Goal: Task Accomplishment & Management: Complete application form

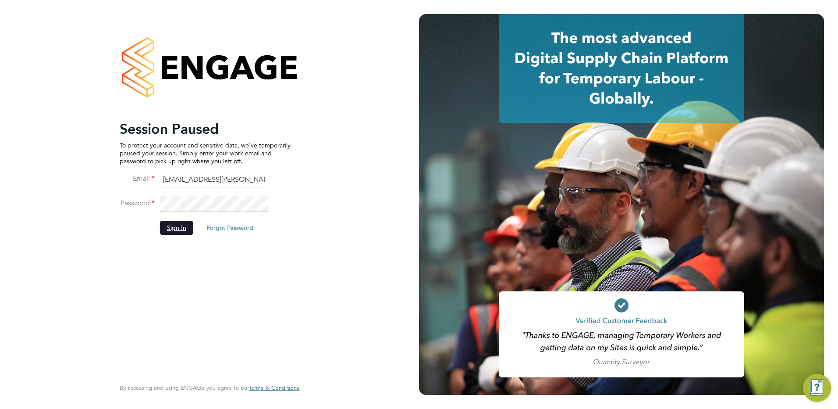
click at [178, 230] on button "Sign In" at bounding box center [176, 227] width 33 height 14
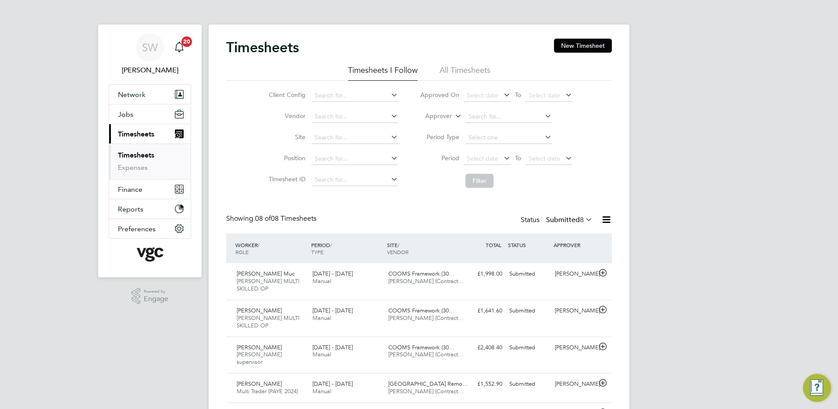
click at [148, 154] on link "Timesheets" at bounding box center [136, 155] width 36 height 8
click at [573, 46] on button "New Timesheet" at bounding box center [583, 46] width 58 height 14
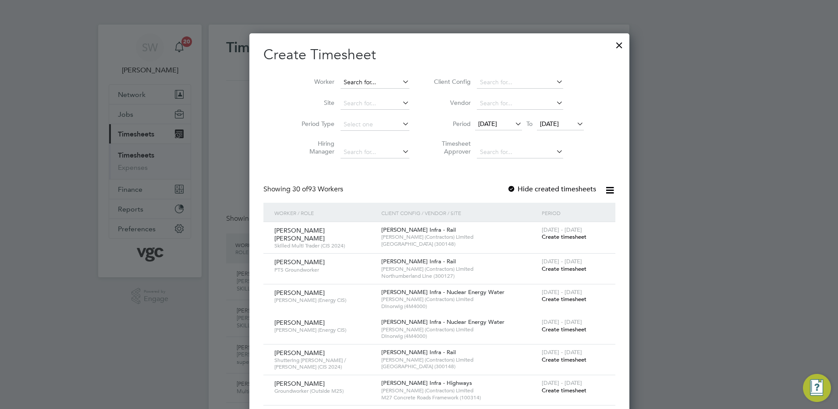
click at [341, 81] on input at bounding box center [375, 82] width 69 height 12
click at [344, 114] on li "[PERSON_NAME]" at bounding box center [355, 118] width 70 height 12
type input "[PERSON_NAME]"
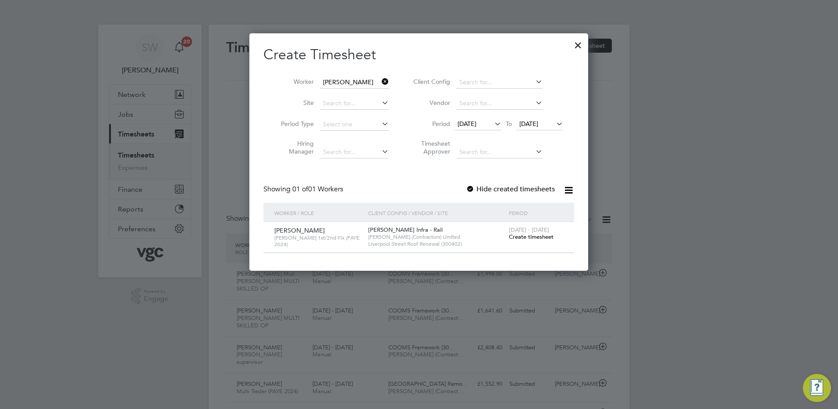
click at [529, 236] on span "Create timesheet" at bounding box center [531, 236] width 45 height 7
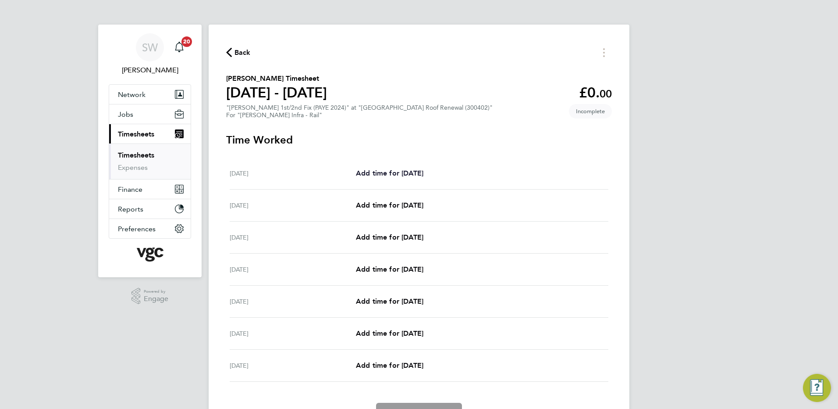
click at [398, 172] on span "Add time for [DATE]" at bounding box center [389, 173] width 67 height 8
select select "30"
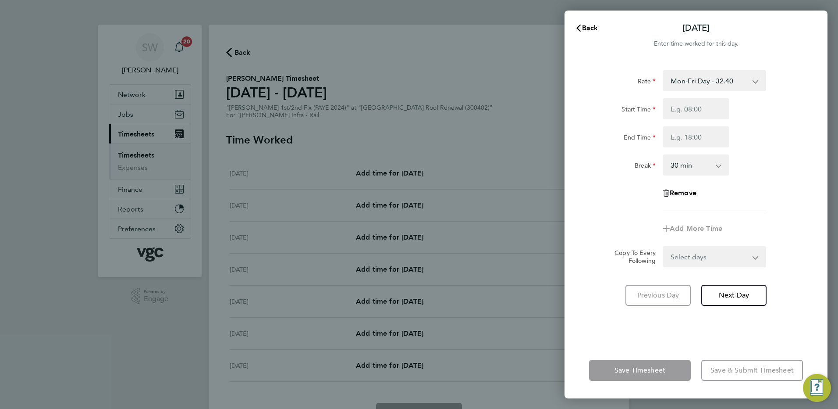
click at [756, 80] on app-icon-cross-button at bounding box center [760, 80] width 11 height 19
click at [752, 82] on select "Mon-Fri Day - 32.40 Weekend - 42.12 Bank Hol - 48.60 Mon-Thurs Night - 37.26 Xm…" at bounding box center [709, 80] width 91 height 19
select select "30"
click at [680, 105] on input "Start Time" at bounding box center [696, 108] width 67 height 21
type input "20:00"
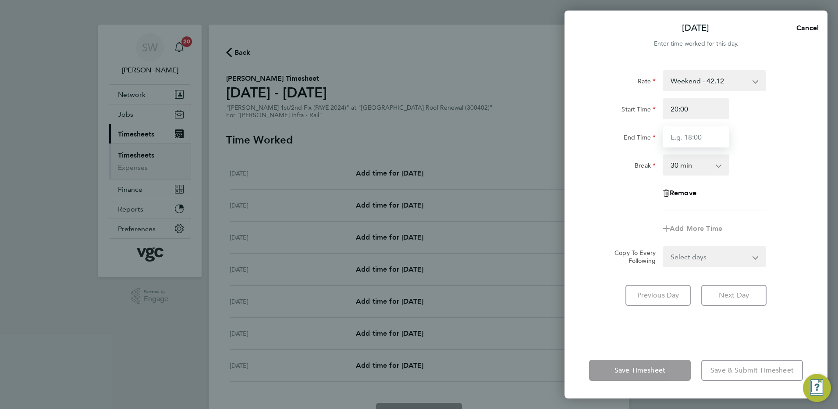
type input "06:30"
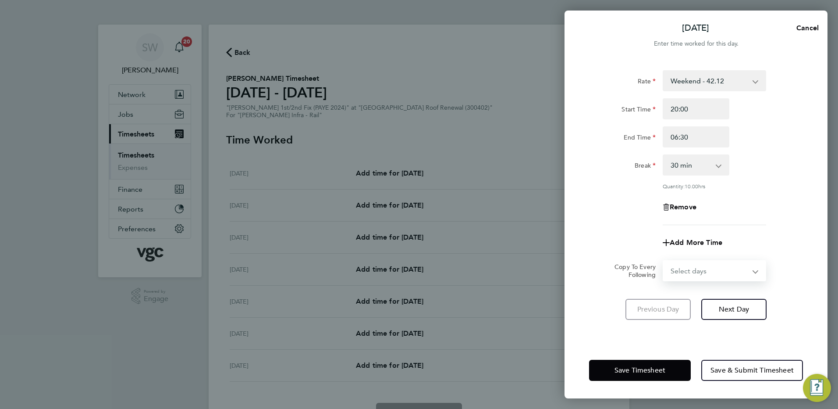
click at [752, 270] on select "Select days Day Weekday (Mon-Fri) [DATE] [DATE] [DATE] [DATE] [DATE] [DATE]" at bounding box center [710, 270] width 92 height 19
select select "SUN"
click at [664, 261] on select "Select days Day Weekday (Mon-Fri) [DATE] [DATE] [DATE] [DATE] [DATE] [DATE]" at bounding box center [710, 270] width 92 height 19
select select "[DATE]"
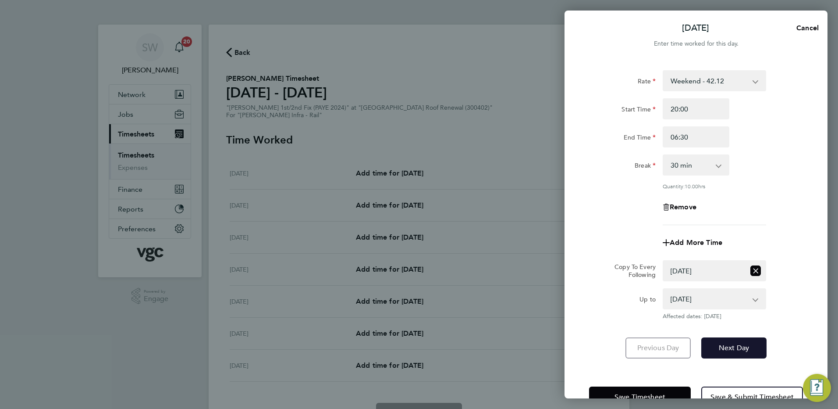
drag, startPoint x: 733, startPoint y: 349, endPoint x: 750, endPoint y: 327, distance: 28.5
click at [733, 348] on span "Next Day" at bounding box center [734, 347] width 30 height 9
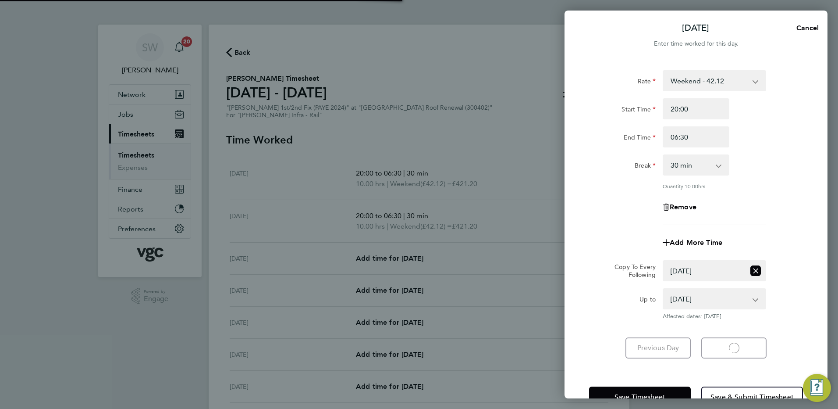
select select "30"
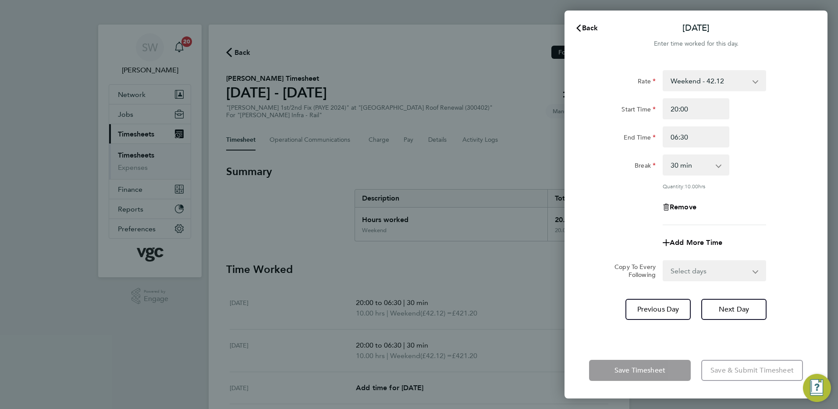
click at [752, 271] on select "Select days Day [DATE] [DATE] [DATE] [DATE] [DATE]" at bounding box center [710, 270] width 92 height 19
select select "FRI"
click at [664, 261] on select "Select days Day [DATE] [DATE] [DATE] [DATE] [DATE]" at bounding box center [710, 270] width 92 height 19
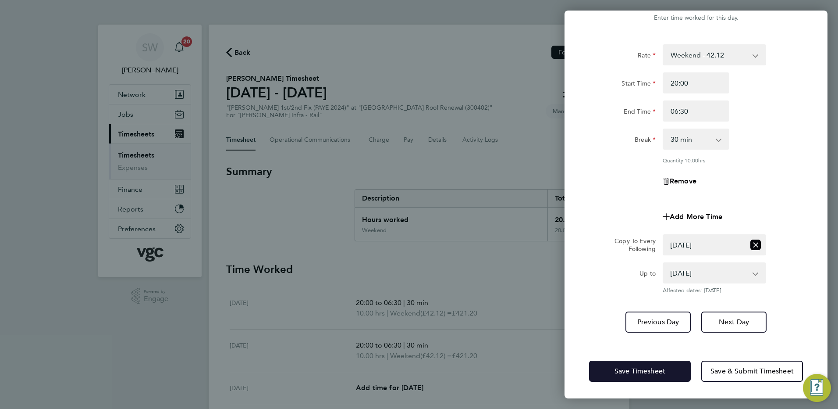
click at [629, 370] on span "Save Timesheet" at bounding box center [640, 370] width 51 height 9
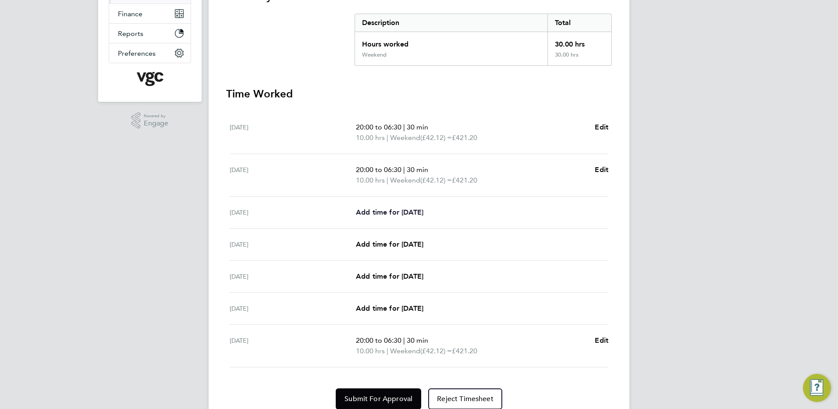
click at [364, 210] on span "Add time for [DATE]" at bounding box center [389, 212] width 67 height 8
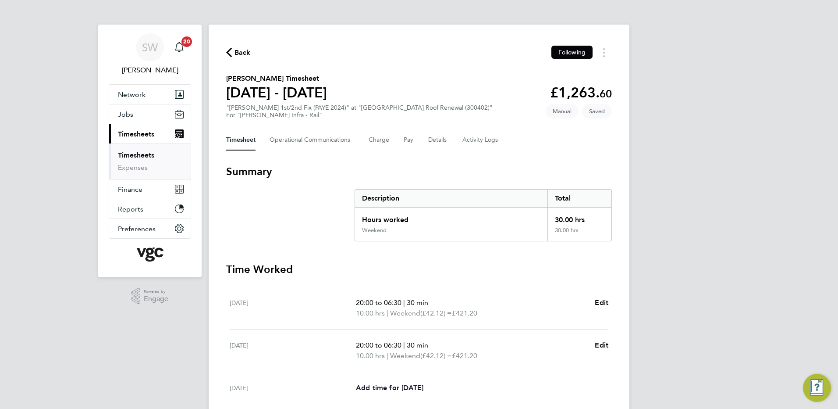
select select "30"
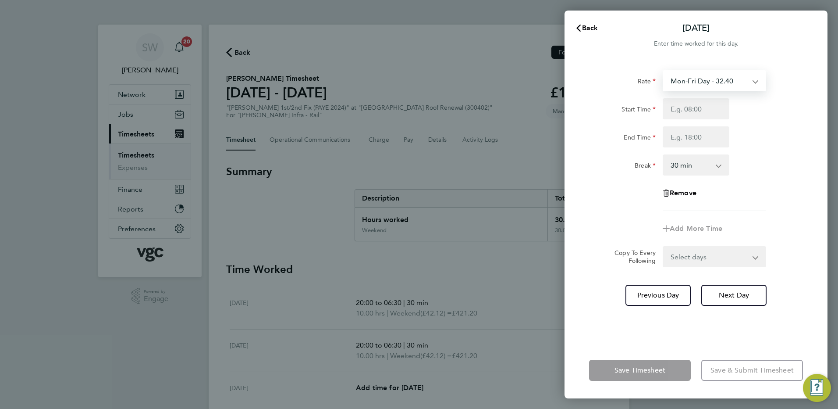
click at [753, 80] on select "Mon-Fri Day - 32.40 Weekend - 42.12 Bank Hol - 48.60 Mon-Thurs Night - 37.26 Xm…" at bounding box center [709, 80] width 91 height 19
select select "30"
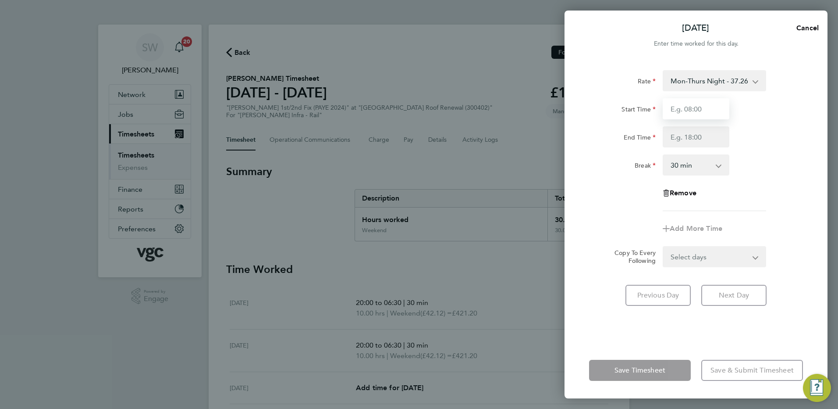
click at [688, 115] on input "Start Time" at bounding box center [696, 108] width 67 height 21
type input "20:00"
type input "06:30"
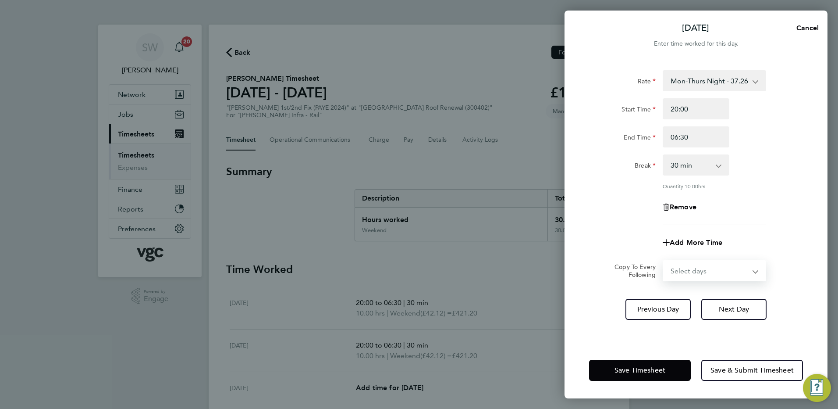
click at [752, 273] on select "Select days Day [DATE] [DATE] [DATE] [DATE]" at bounding box center [710, 270] width 92 height 19
select select "TUE"
click at [664, 261] on select "Select days Day [DATE] [DATE] [DATE] [DATE]" at bounding box center [710, 270] width 92 height 19
select select "[DATE]"
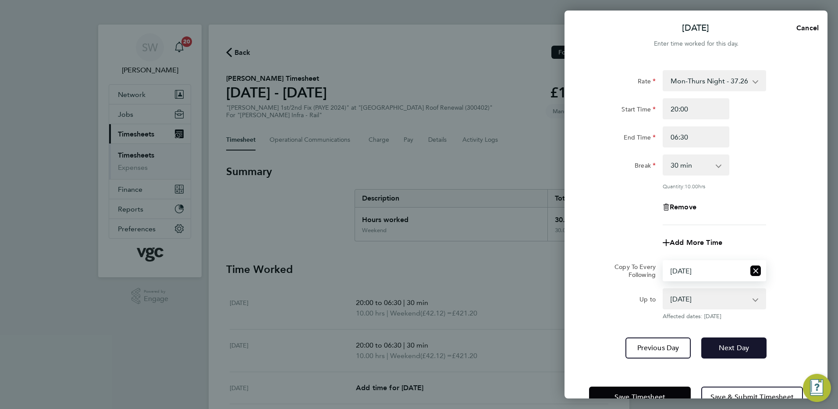
click at [739, 340] on button "Next Day" at bounding box center [733, 347] width 65 height 21
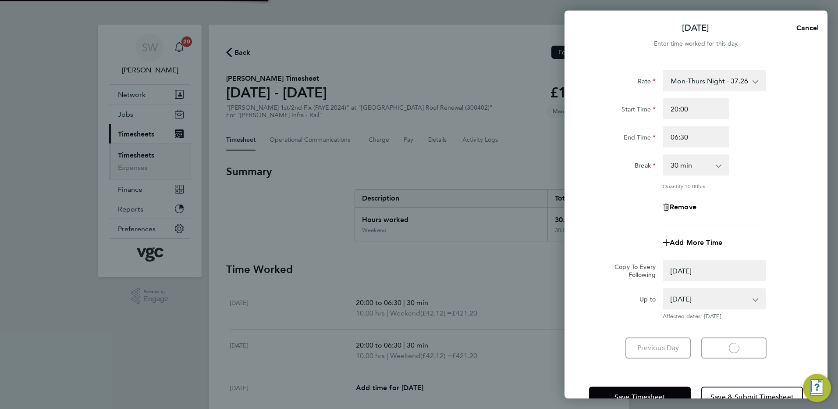
select select "0: null"
select select "30"
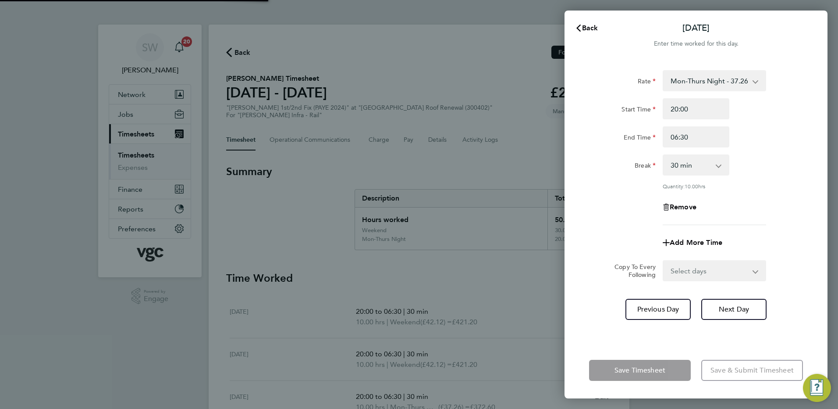
click at [756, 270] on app-icon-cross-button at bounding box center [761, 270] width 11 height 19
click at [751, 268] on select "Select days Day [DATE] [DATE] [DATE]" at bounding box center [710, 270] width 92 height 19
select select "WED"
click at [664, 261] on select "Select days Day [DATE] [DATE] [DATE]" at bounding box center [710, 270] width 92 height 19
select select "[DATE]"
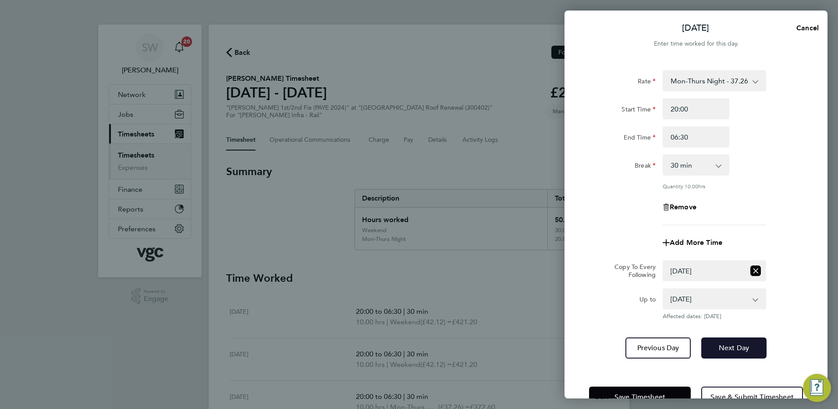
drag, startPoint x: 747, startPoint y: 348, endPoint x: 749, endPoint y: 337, distance: 10.6
click at [747, 347] on span "Next Day" at bounding box center [734, 347] width 30 height 9
select select "30"
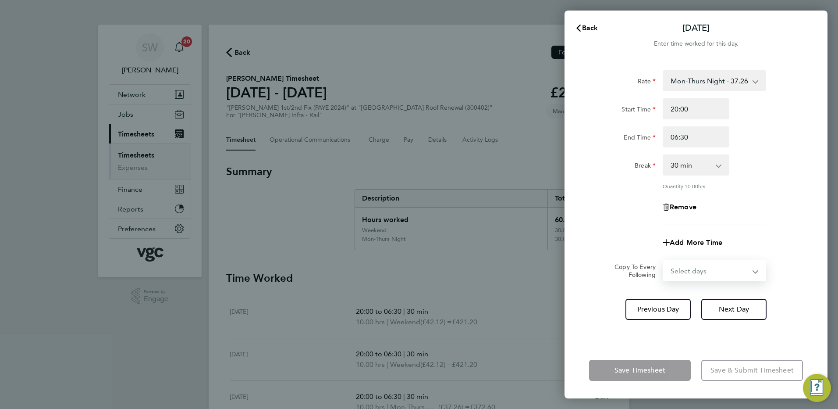
click at [752, 271] on select "Select days Day [DATE] [DATE]" at bounding box center [710, 270] width 92 height 19
select select "THU"
click at [664, 261] on select "Select days Day [DATE] [DATE]" at bounding box center [710, 270] width 92 height 19
select select "[DATE]"
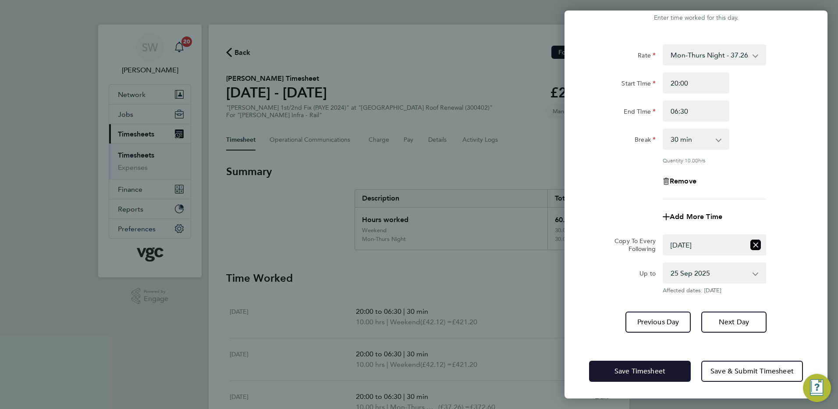
click at [630, 370] on span "Save Timesheet" at bounding box center [640, 370] width 51 height 9
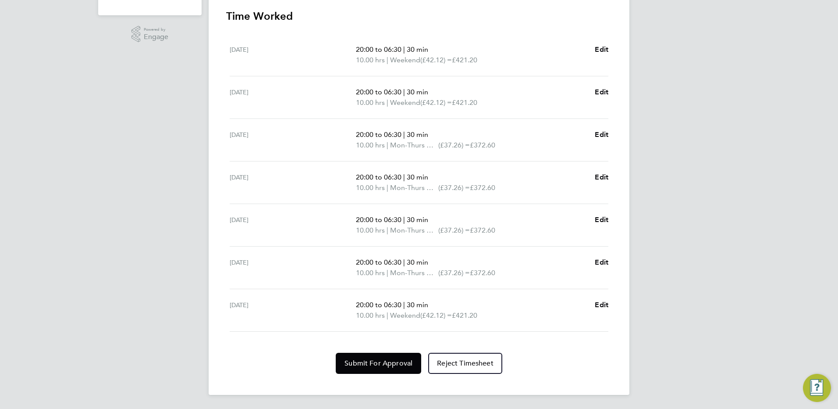
click at [593, 304] on div "20:00 to 06:30 | 30 min 10.00 hrs | Weekend (£42.12) = £421.20 Edit" at bounding box center [482, 309] width 252 height 21
click at [596, 304] on span "Edit" at bounding box center [602, 304] width 14 height 8
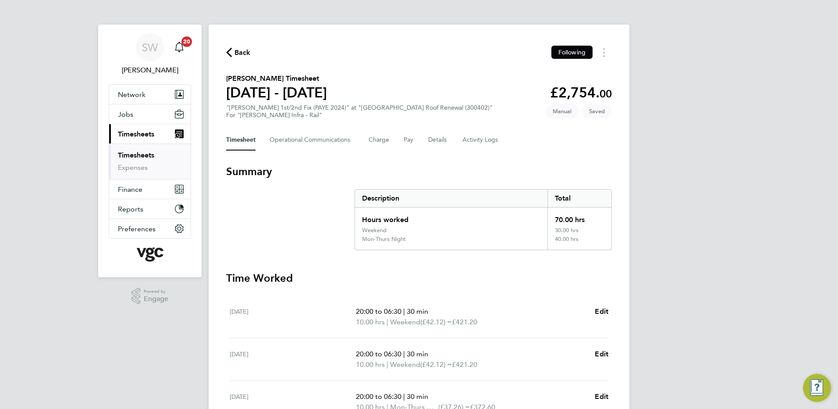
select select "30"
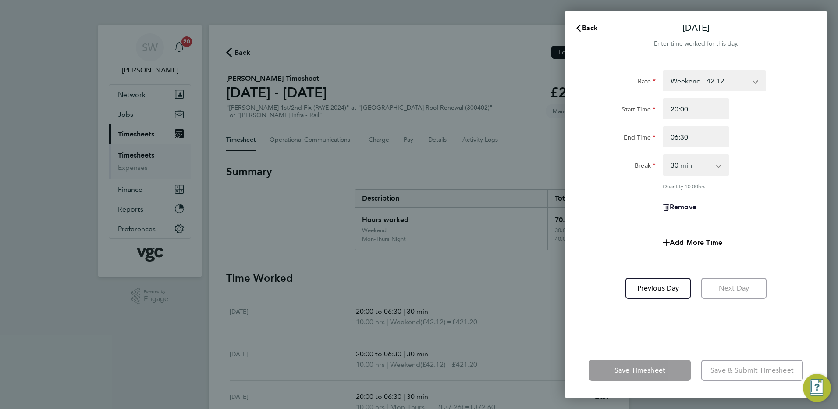
click at [663, 205] on icon "button" at bounding box center [666, 206] width 7 height 7
select select "null"
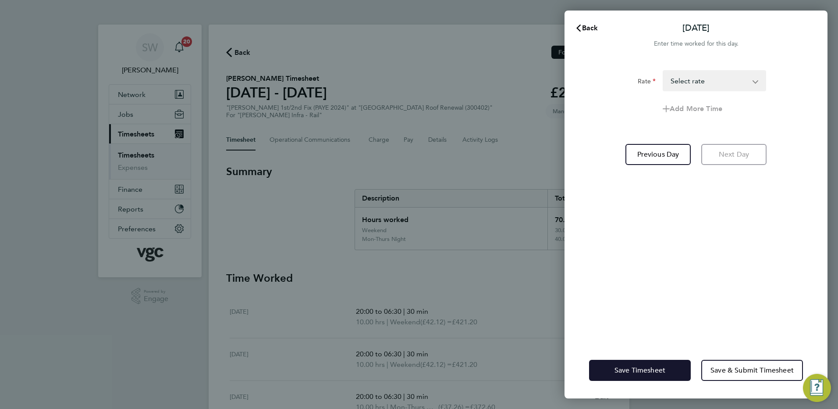
click at [629, 365] on button "Save Timesheet" at bounding box center [640, 369] width 102 height 21
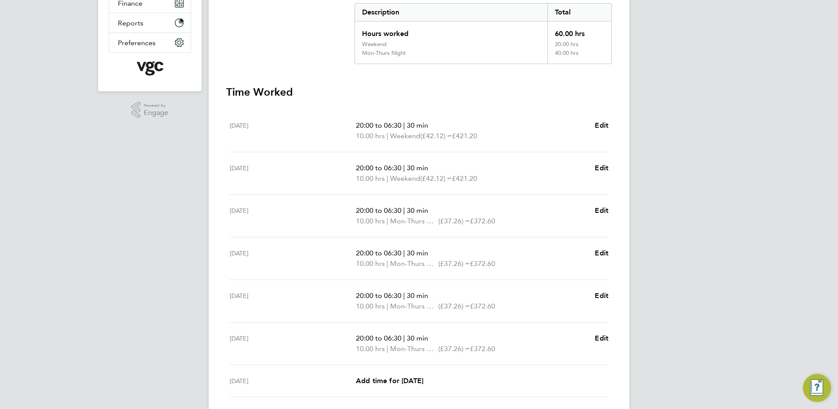
scroll to position [251, 0]
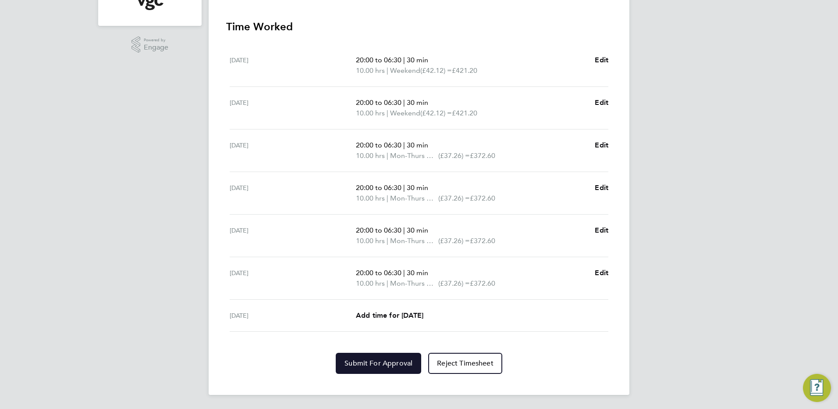
click at [361, 369] on button "Submit For Approval" at bounding box center [378, 362] width 85 height 21
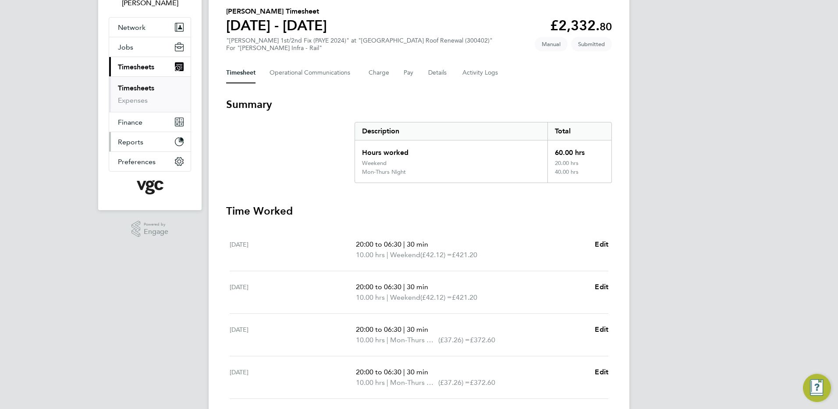
scroll to position [0, 0]
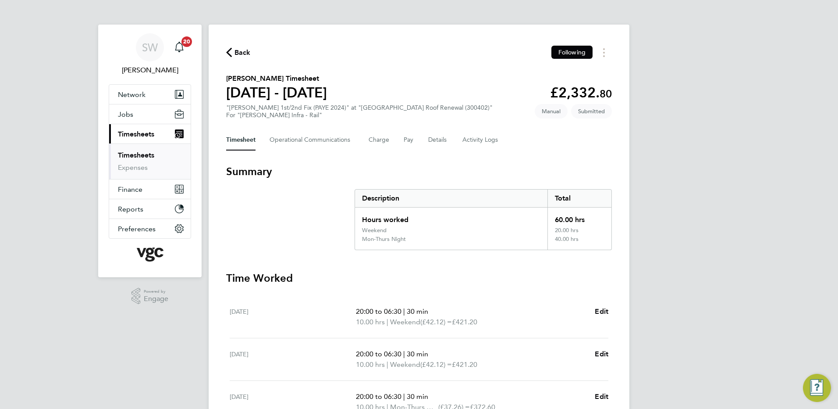
click at [132, 154] on link "Timesheets" at bounding box center [136, 155] width 36 height 8
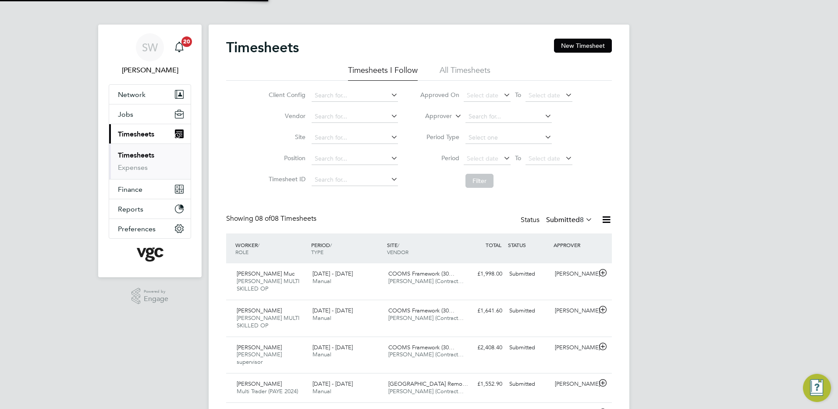
scroll to position [22, 76]
click at [562, 43] on button "New Timesheet" at bounding box center [583, 46] width 58 height 14
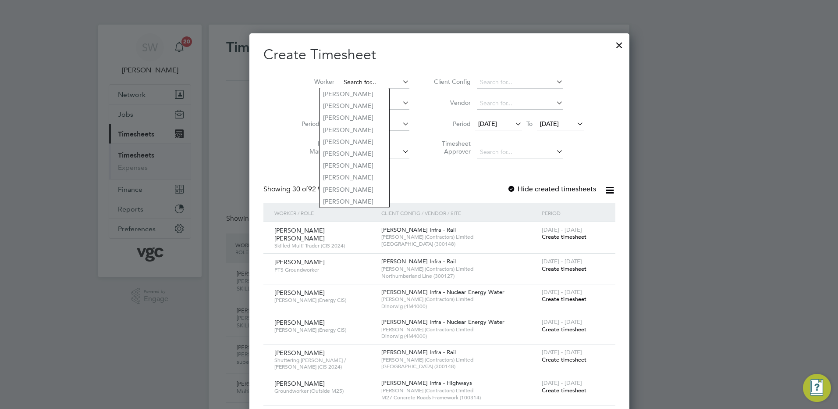
click at [341, 82] on input at bounding box center [375, 82] width 69 height 12
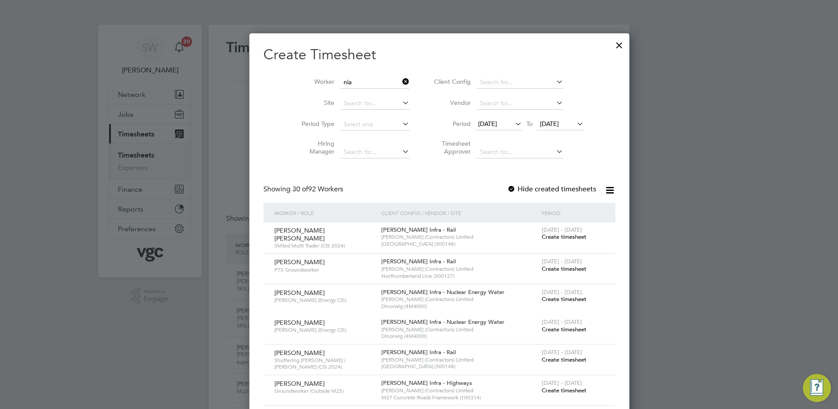
click at [335, 113] on li "[PERSON_NAME]" at bounding box center [355, 118] width 70 height 12
type input "[PERSON_NAME]"
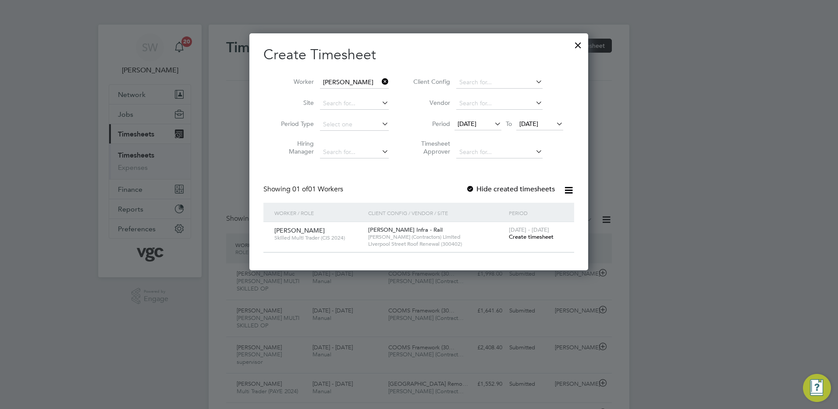
click at [519, 239] on span "Create timesheet" at bounding box center [531, 236] width 45 height 7
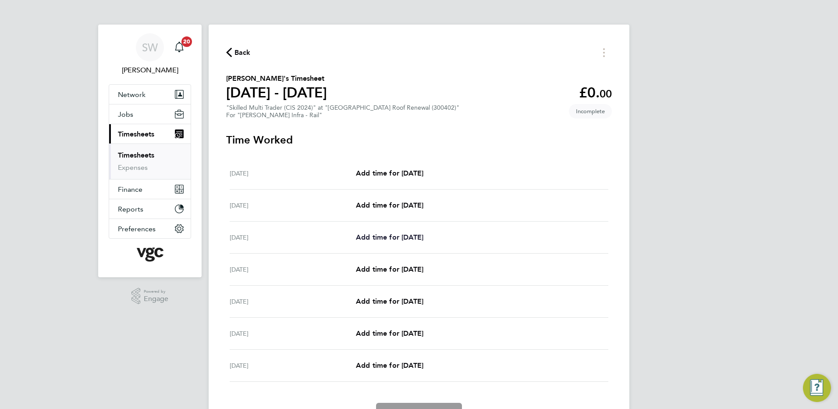
click at [382, 237] on span "Add time for [DATE]" at bounding box center [389, 237] width 67 height 8
select select "30"
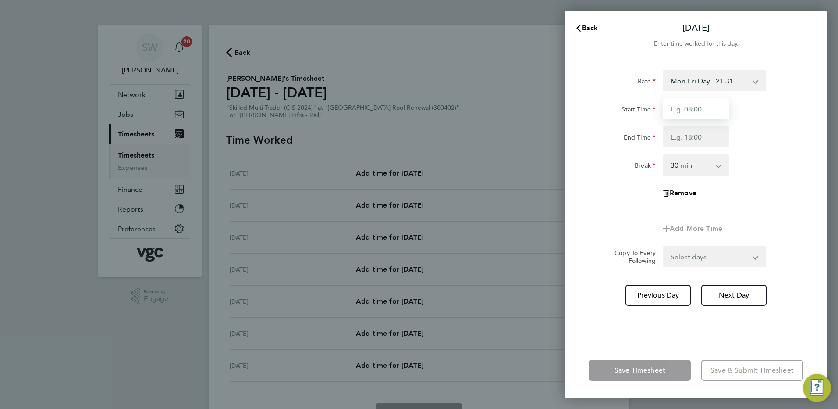
click at [692, 110] on input "Start Time" at bounding box center [696, 108] width 67 height 21
type input "07:00"
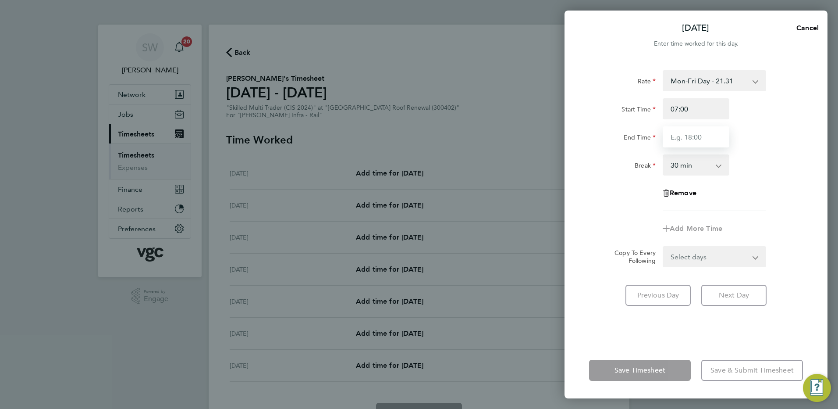
click at [677, 134] on input "End Time" at bounding box center [696, 136] width 67 height 21
type input "17:30"
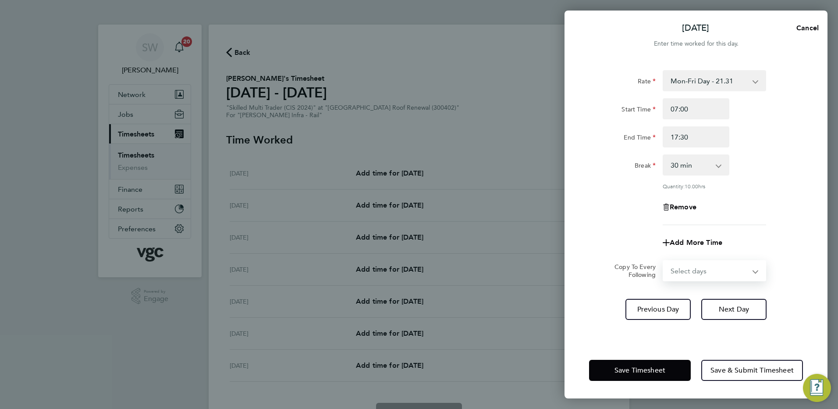
click at [746, 260] on div "Select days Day [DATE] [DATE] [DATE] [DATE]" at bounding box center [714, 270] width 103 height 21
select select "TUE"
click at [664, 261] on select "Select days Day [DATE] [DATE] [DATE] [DATE]" at bounding box center [710, 270] width 92 height 19
select select "[DATE]"
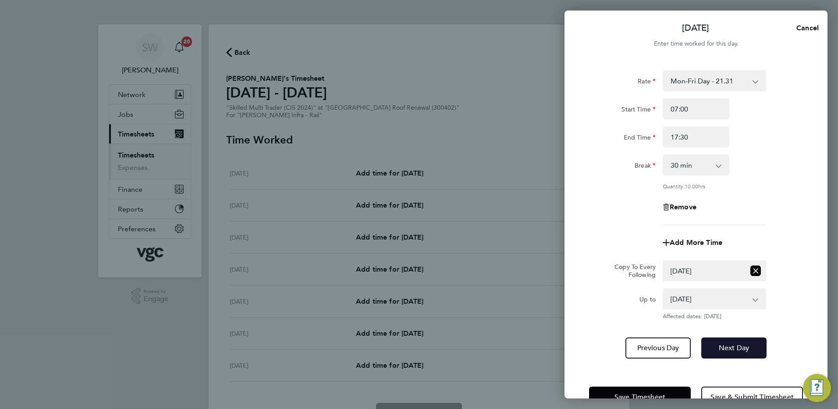
click at [744, 349] on span "Next Day" at bounding box center [734, 347] width 30 height 9
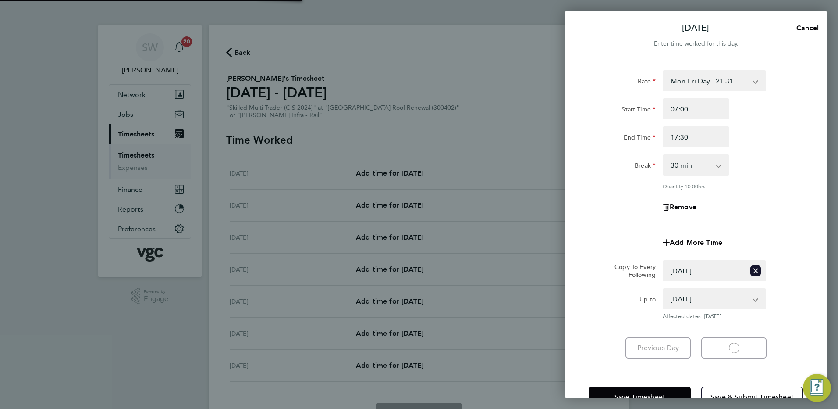
select select "30"
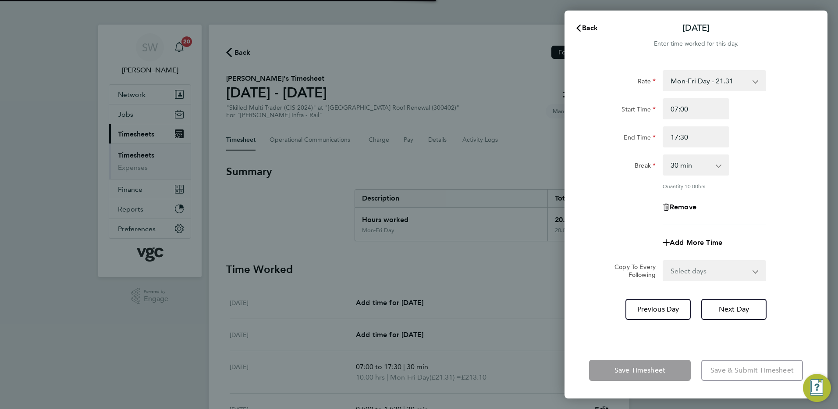
click at [753, 272] on select "Select days Day [DATE] [DATE] [DATE]" at bounding box center [710, 270] width 92 height 19
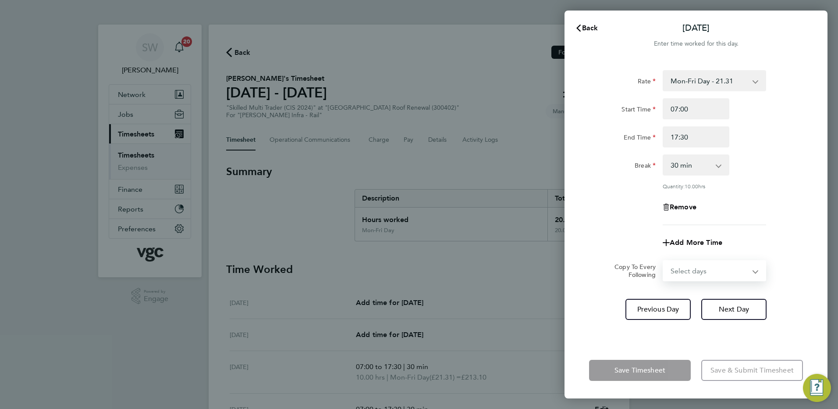
select select "WED"
click at [664, 261] on select "Select days Day [DATE] [DATE] [DATE]" at bounding box center [710, 270] width 92 height 19
select select "[DATE]"
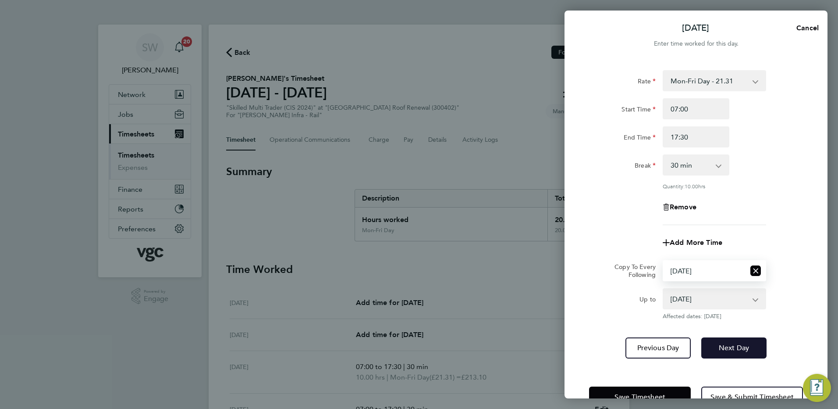
click at [727, 352] on button "Next Day" at bounding box center [733, 347] width 65 height 21
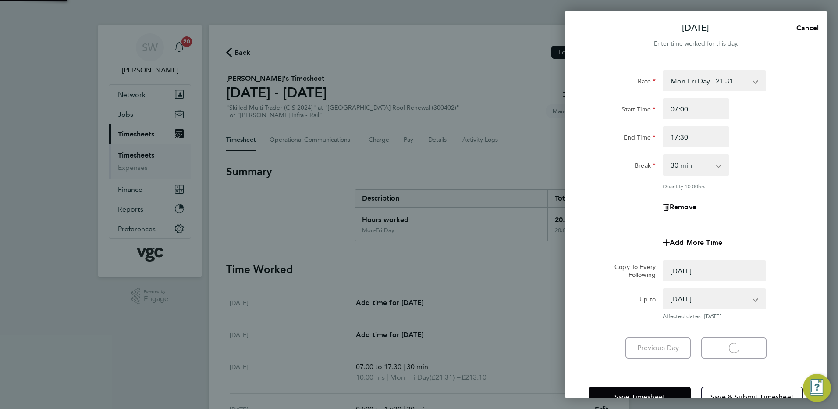
select select "0: null"
select select "30"
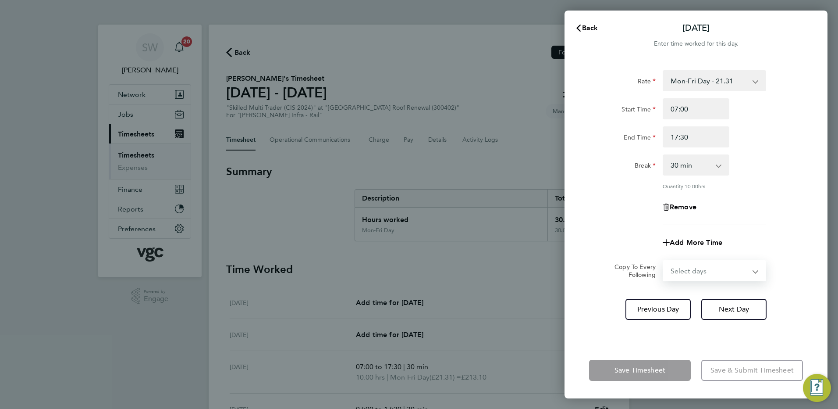
click at [752, 270] on select "Select days Day [DATE] [DATE]" at bounding box center [710, 270] width 92 height 19
select select "THU"
click at [664, 261] on select "Select days Day [DATE] [DATE]" at bounding box center [710, 270] width 92 height 19
select select "[DATE]"
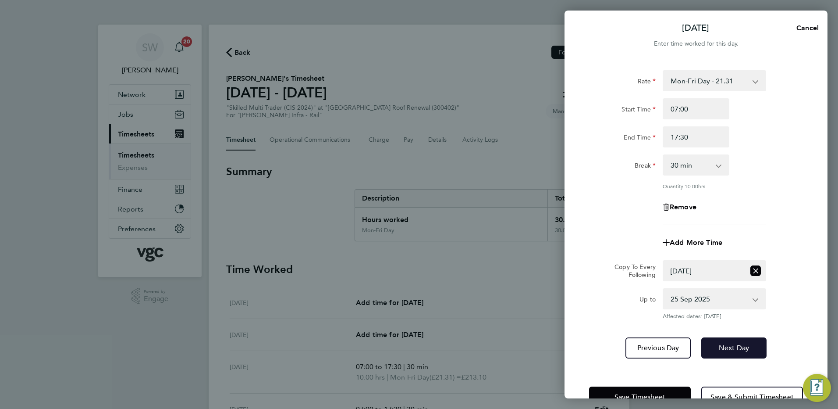
drag, startPoint x: 732, startPoint y: 344, endPoint x: 743, endPoint y: 307, distance: 38.5
click at [732, 341] on button "Next Day" at bounding box center [733, 347] width 65 height 21
select select "0: null"
select select "30"
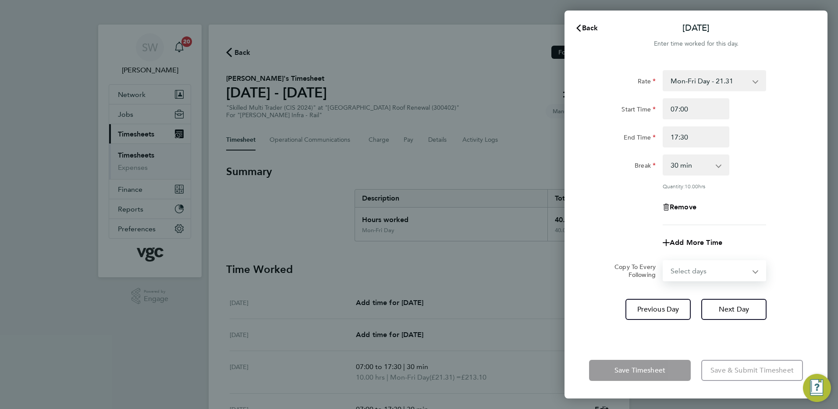
drag, startPoint x: 753, startPoint y: 272, endPoint x: 746, endPoint y: 275, distance: 8.6
click at [753, 272] on select "Select days [DATE]" at bounding box center [710, 270] width 92 height 19
select select "FRI"
click at [664, 261] on select "Select days [DATE]" at bounding box center [710, 270] width 92 height 19
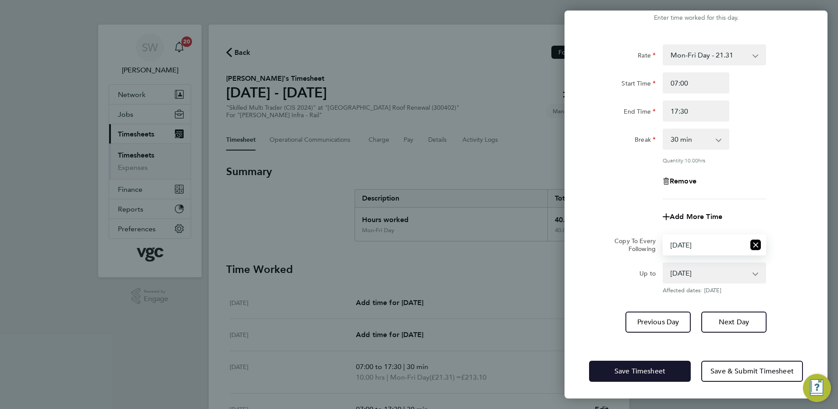
drag, startPoint x: 619, startPoint y: 372, endPoint x: 593, endPoint y: 343, distance: 38.8
click at [619, 372] on span "Save Timesheet" at bounding box center [640, 370] width 51 height 9
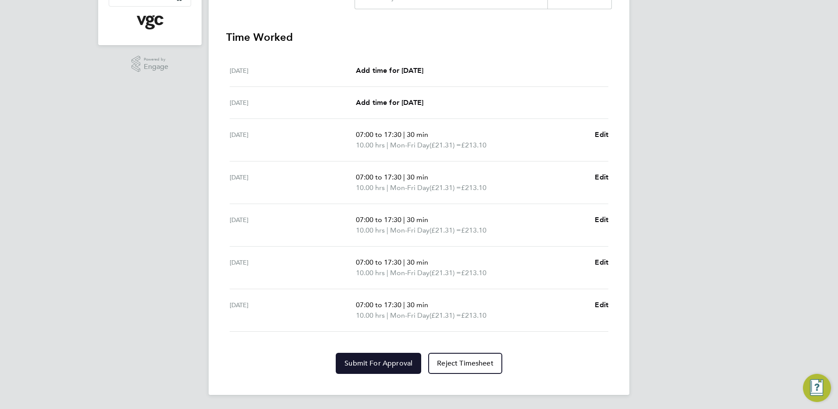
click at [386, 360] on span "Submit For Approval" at bounding box center [379, 363] width 68 height 9
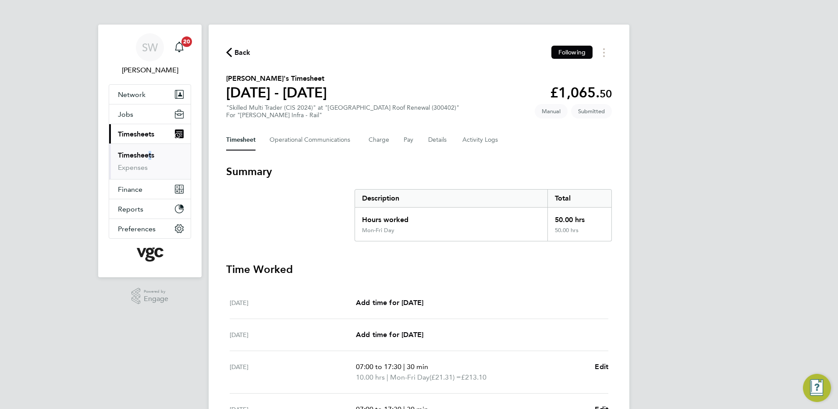
click at [147, 151] on ul "Timesheets Expenses" at bounding box center [150, 161] width 82 height 36
click at [135, 164] on link "Expenses" at bounding box center [133, 167] width 30 height 8
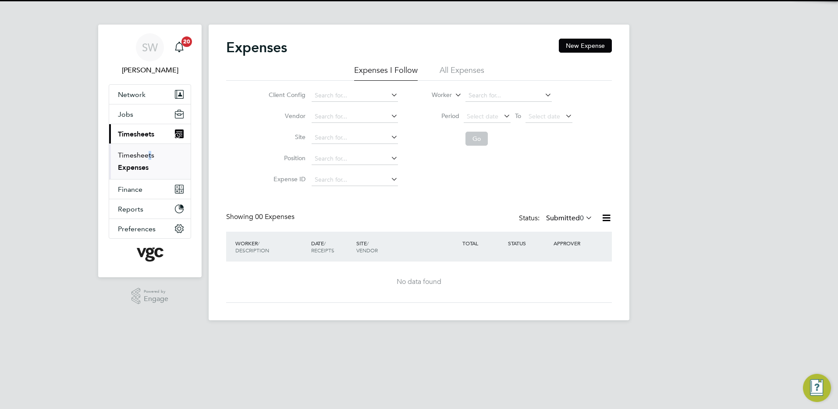
click at [138, 158] on link "Timesheets" at bounding box center [136, 155] width 36 height 8
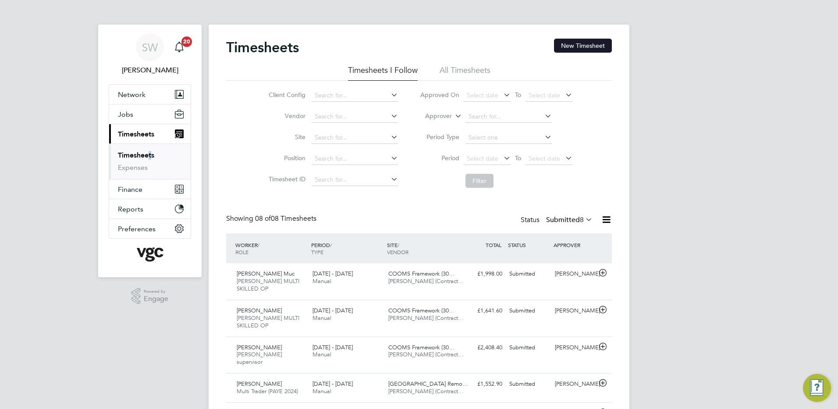
click at [582, 44] on button "New Timesheet" at bounding box center [583, 46] width 58 height 14
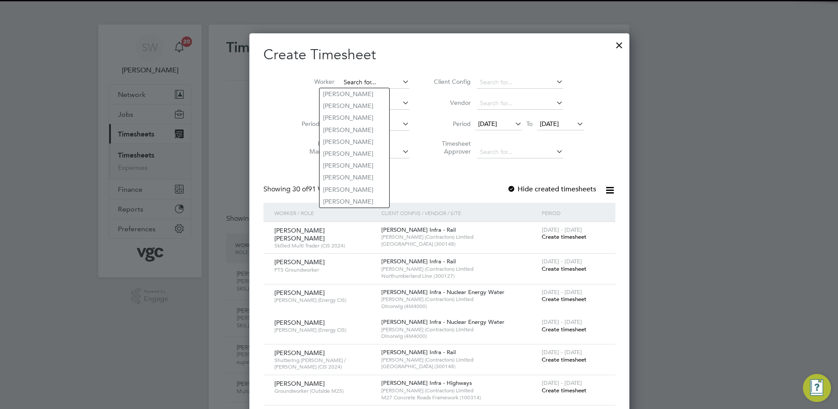
click at [347, 82] on input at bounding box center [375, 82] width 69 height 12
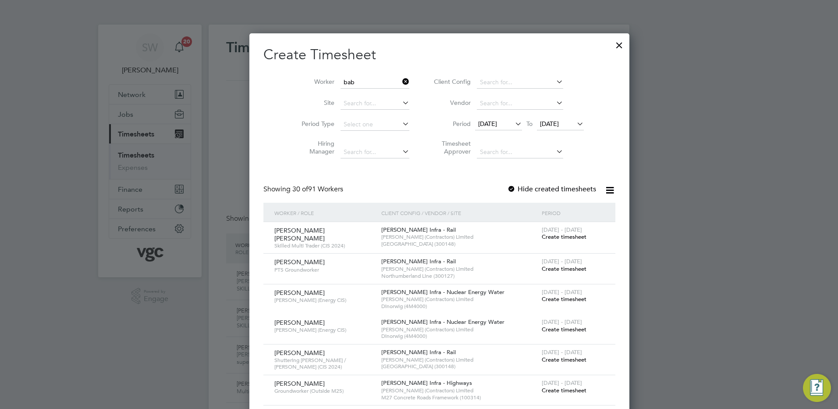
click at [374, 104] on li "Bab atunde [PERSON_NAME]" at bounding box center [365, 106] width 90 height 12
type input "[PERSON_NAME] [PERSON_NAME]"
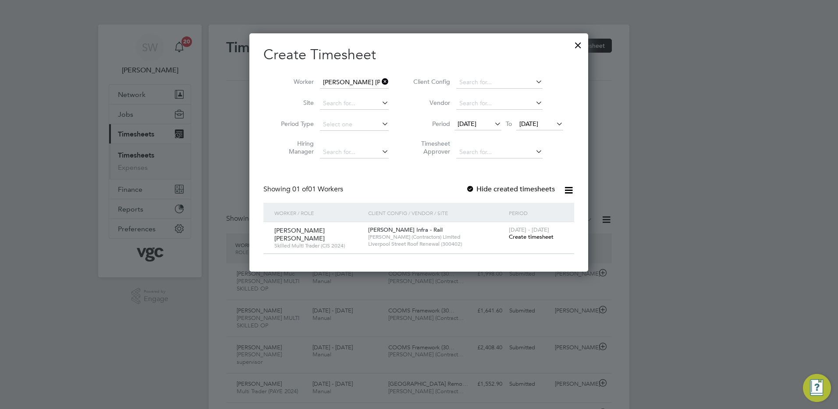
click at [531, 238] on span "Create timesheet" at bounding box center [531, 236] width 45 height 7
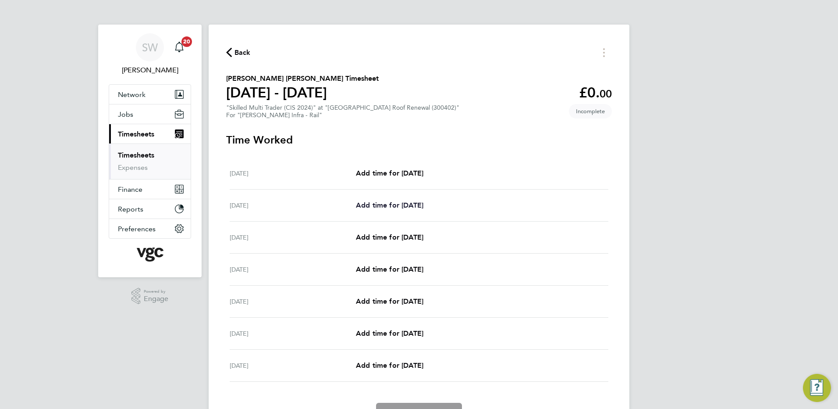
click at [396, 207] on span "Add time for [DATE]" at bounding box center [389, 205] width 67 height 8
select select "30"
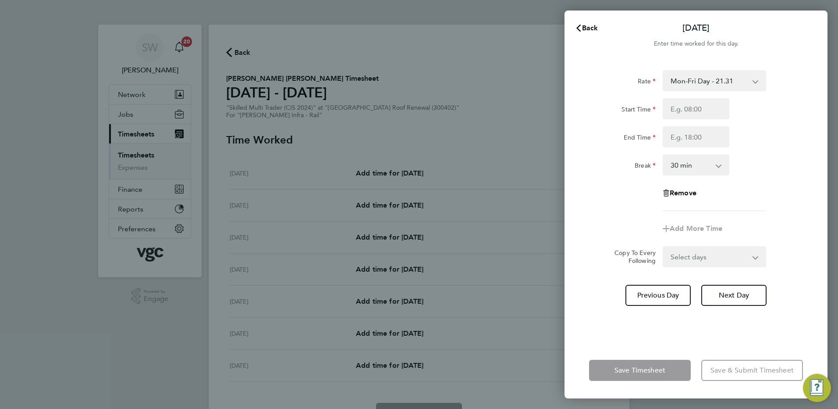
click at [755, 82] on app-icon-cross-button at bounding box center [760, 80] width 11 height 19
click at [755, 78] on app-icon-cross-button at bounding box center [760, 80] width 11 height 19
click at [753, 83] on select "Mon-Fri Day - 21.31 Mon-Thurs Nights - 24.51 Xmas / [GEOGRAPHIC_DATA] - 42.62 W…" at bounding box center [709, 80] width 91 height 19
select select "30"
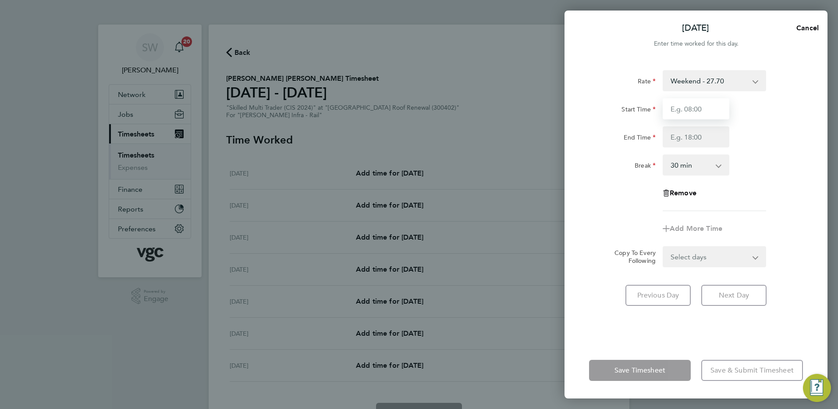
click at [681, 113] on input "Start Time" at bounding box center [696, 108] width 67 height 21
type input "20:00"
click at [682, 136] on input "End Time" at bounding box center [696, 136] width 67 height 21
type input "06:30"
click at [676, 340] on div "Rate Weekend - 27.70 Mon-Fri Day - 21.31 Mon-Thurs Nights - 24.51 Xmas / [GEOGR…" at bounding box center [696, 201] width 263 height 282
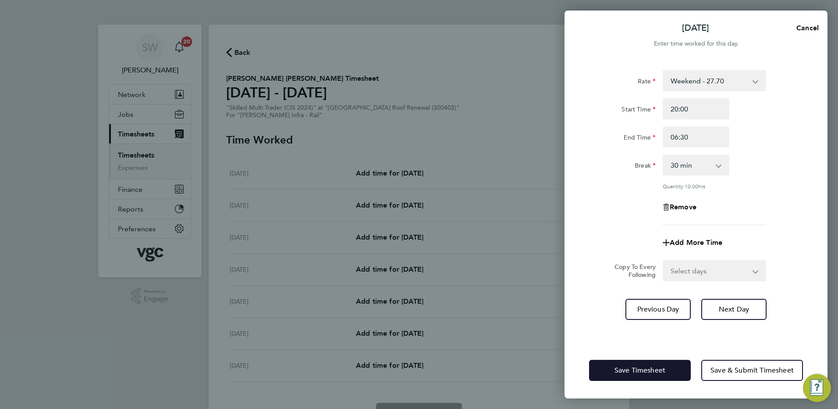
click at [642, 368] on span "Save Timesheet" at bounding box center [640, 370] width 51 height 9
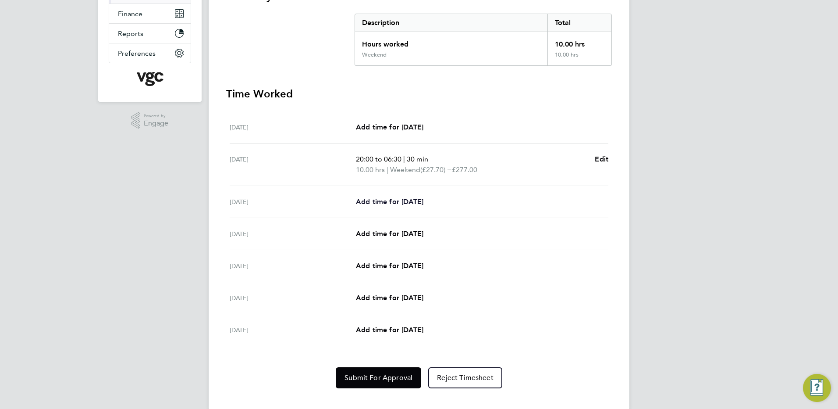
click at [394, 206] on link "Add time for [DATE]" at bounding box center [389, 201] width 67 height 11
select select "30"
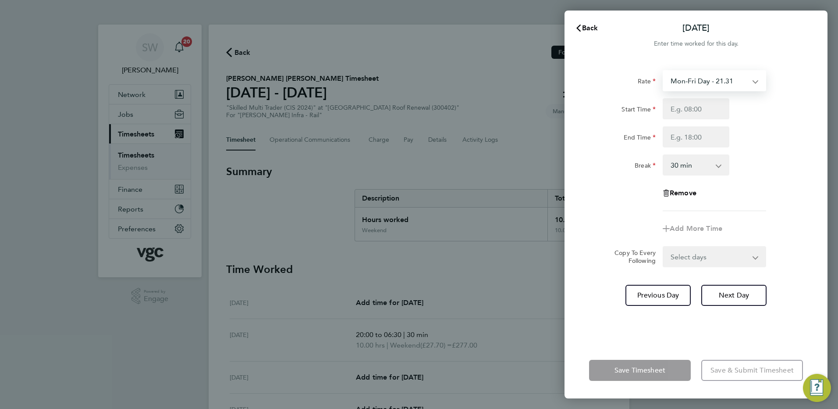
click at [753, 82] on select "Mon-Fri Day - 21.31 Mon-Thurs Nights - 24.51 Xmas / [GEOGRAPHIC_DATA] - 42.62 W…" at bounding box center [709, 80] width 91 height 19
select select "30"
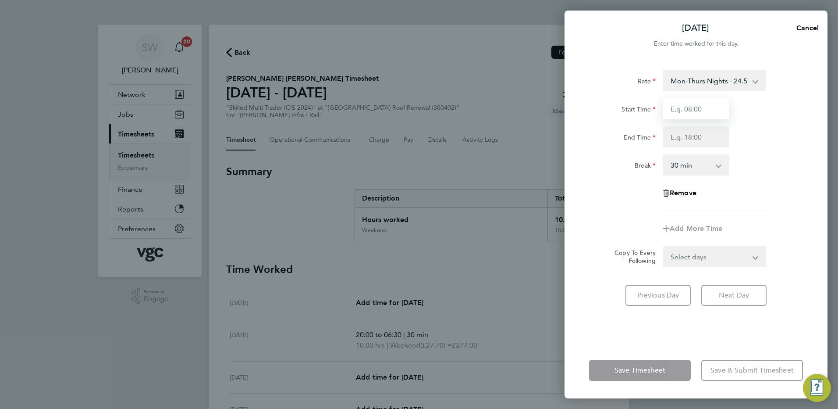
click at [687, 109] on input "Start Time" at bounding box center [696, 108] width 67 height 21
type input "20:00"
type input "06:30"
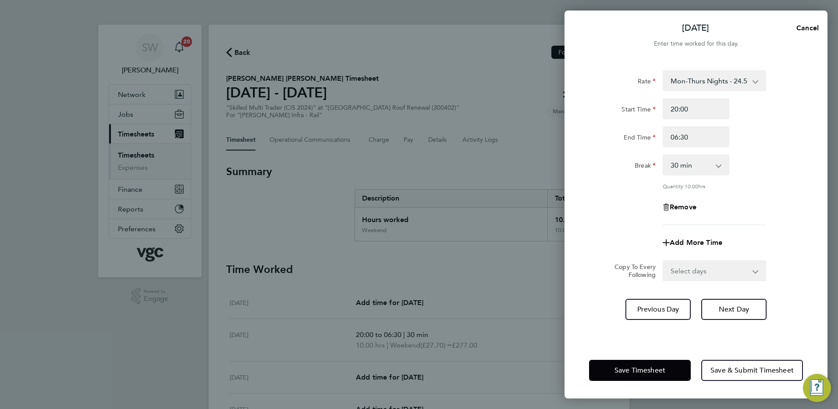
click at [613, 381] on div "Save Timesheet Save & Submit Timesheet" at bounding box center [696, 370] width 263 height 56
click at [615, 377] on button "Save Timesheet" at bounding box center [640, 369] width 102 height 21
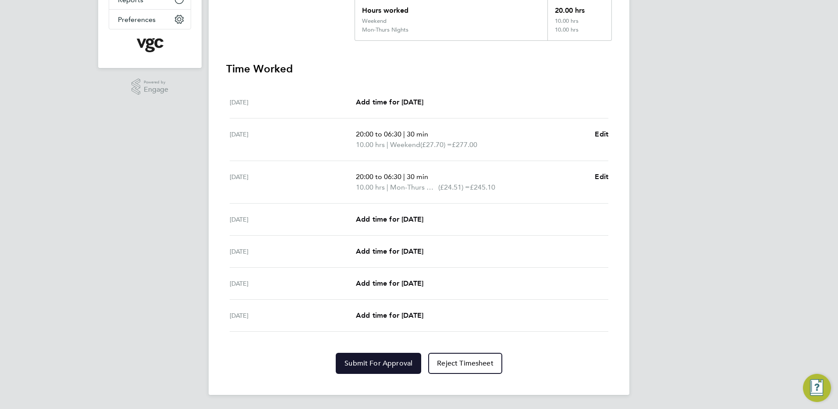
click at [377, 357] on button "Submit For Approval" at bounding box center [378, 362] width 85 height 21
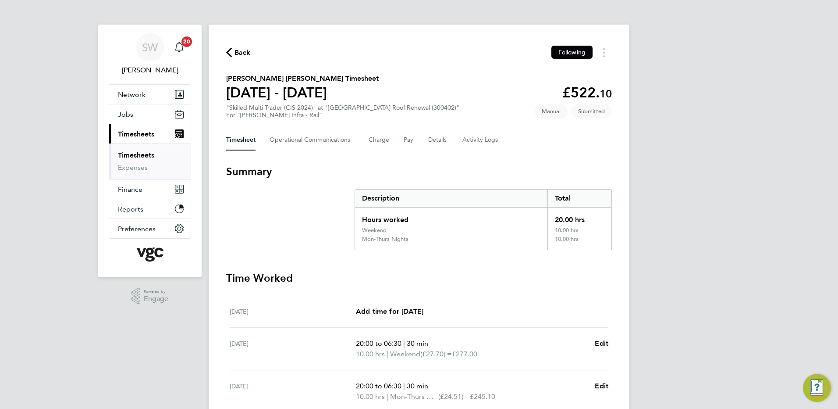
click at [138, 153] on link "Timesheets" at bounding box center [136, 155] width 36 height 8
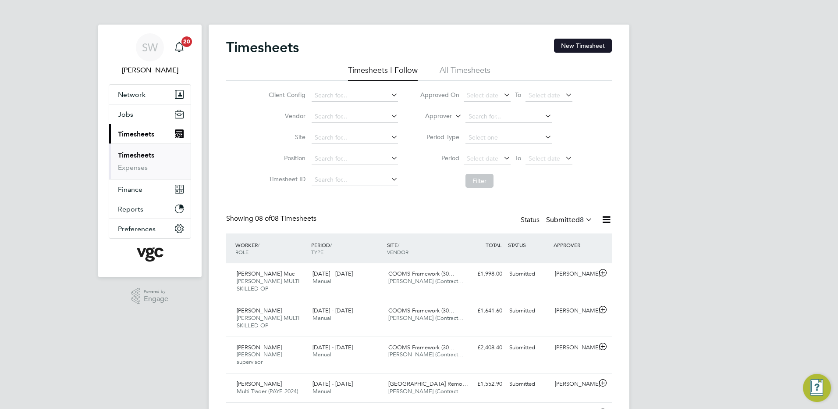
click at [587, 40] on div "Timesheets New Timesheet Timesheets I Follow All Timesheets Client Config Vendo…" at bounding box center [419, 296] width 421 height 542
click at [583, 44] on button "New Timesheet" at bounding box center [583, 46] width 58 height 14
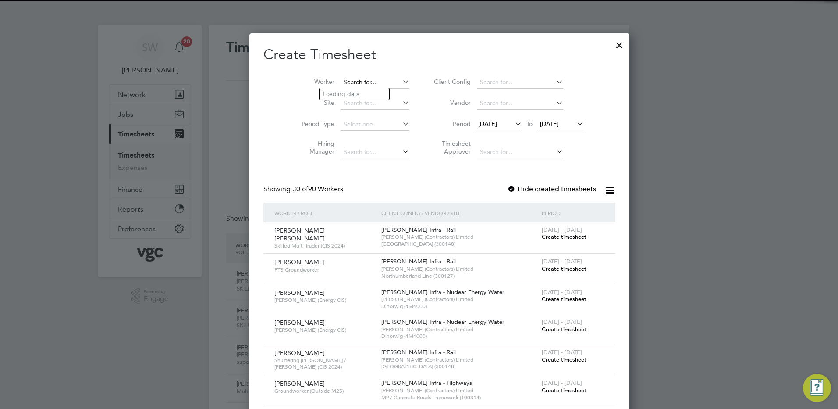
click at [349, 81] on input at bounding box center [375, 82] width 69 height 12
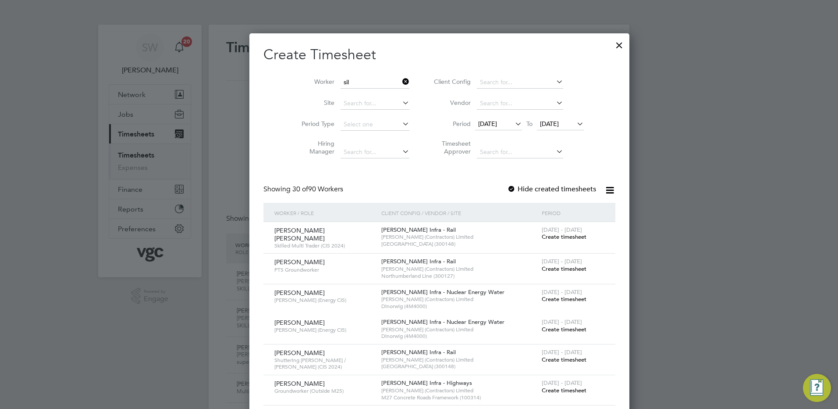
click at [355, 153] on li "Sil viu Bursuc" at bounding box center [386, 153] width 133 height 12
type input "[PERSON_NAME]"
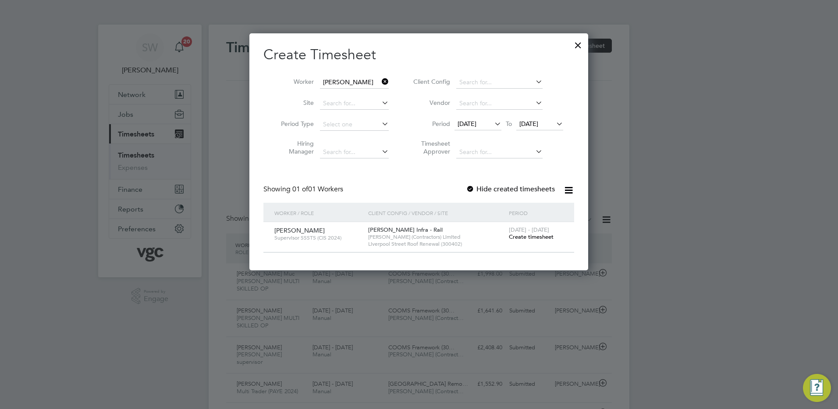
click at [522, 234] on span "Create timesheet" at bounding box center [531, 236] width 45 height 7
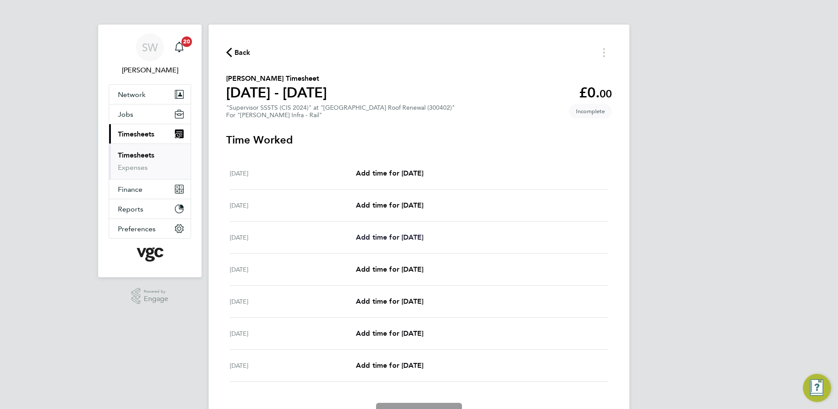
click at [393, 234] on span "Add time for [DATE]" at bounding box center [389, 237] width 67 height 8
select select "30"
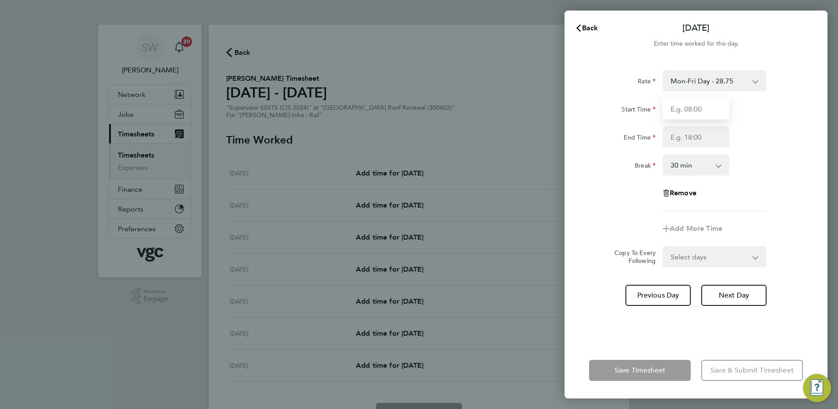
click at [694, 107] on input "Start Time" at bounding box center [696, 108] width 67 height 21
type input "07:00"
click at [676, 143] on input "End Time" at bounding box center [696, 136] width 67 height 21
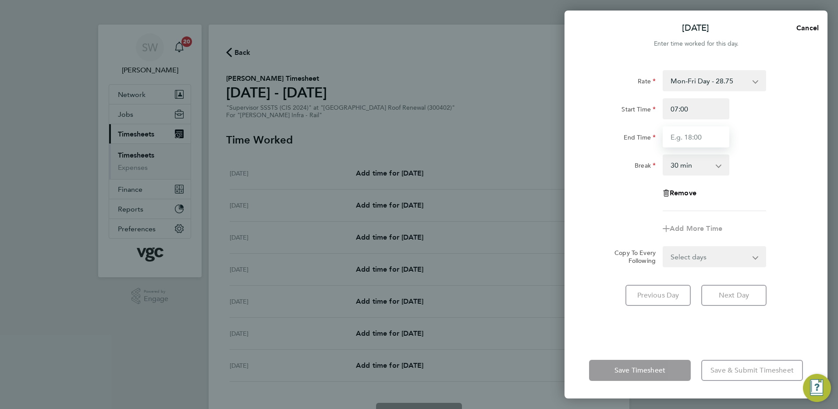
type input "17:30"
click at [752, 258] on form "Rate Mon-Fri Day - 28.75 Mon-Thurs Night - 32.50 Weekend - 37.38 Bank Hol - 42.…" at bounding box center [696, 168] width 214 height 197
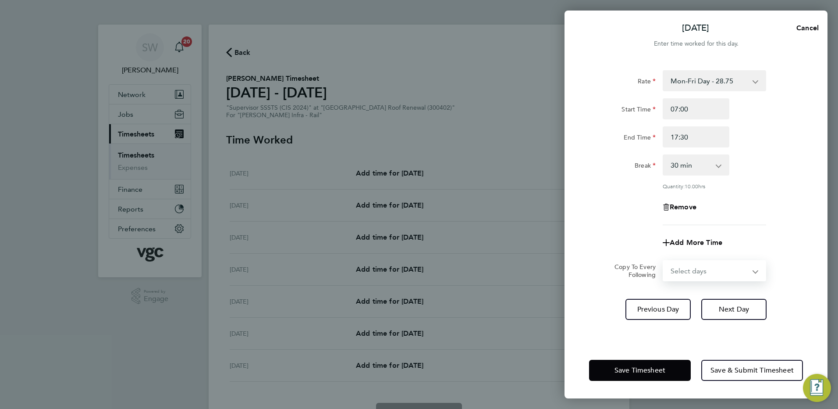
select select "TUE"
click at [664, 261] on select "Select days Day [DATE] [DATE] [DATE] [DATE]" at bounding box center [710, 270] width 92 height 19
select select "[DATE]"
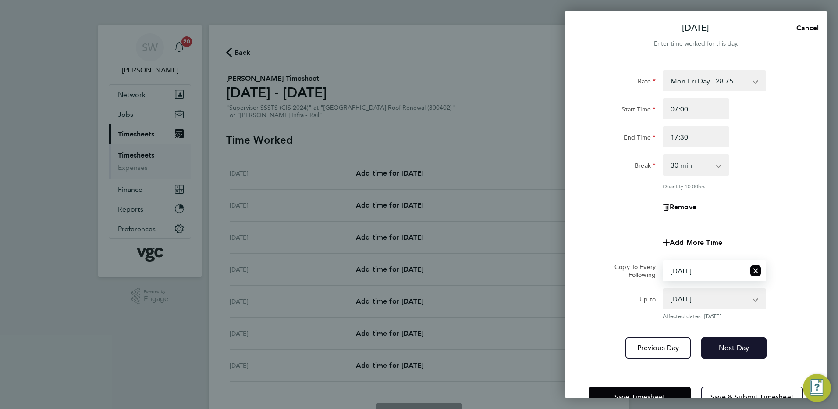
click at [725, 352] on button "Next Day" at bounding box center [733, 347] width 65 height 21
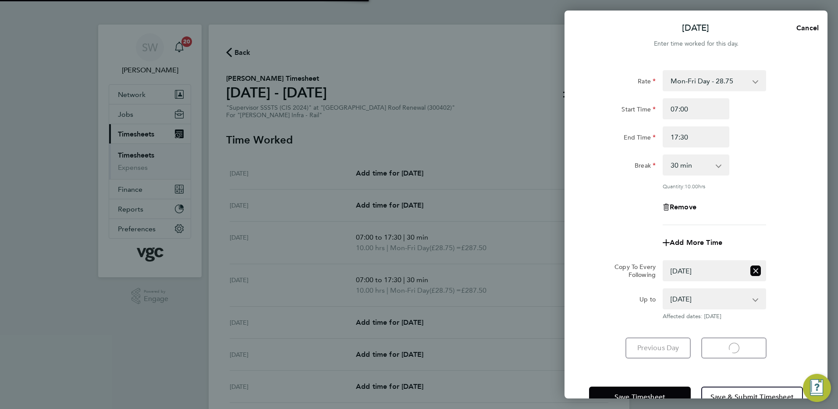
select select "30"
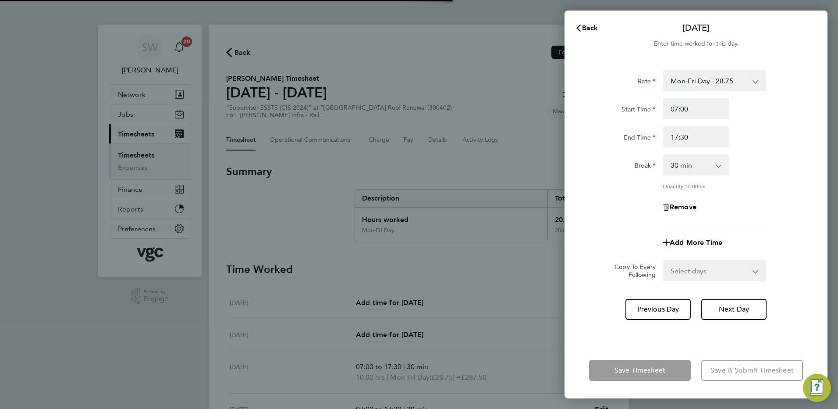
click at [754, 271] on select "Select days Day [DATE] [DATE] [DATE]" at bounding box center [710, 270] width 92 height 19
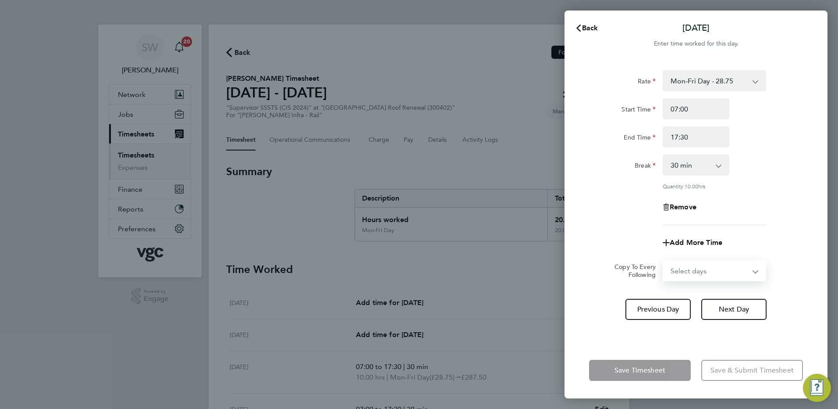
select select "WED"
click at [664, 261] on select "Select days Day [DATE] [DATE] [DATE]" at bounding box center [710, 270] width 92 height 19
select select "[DATE]"
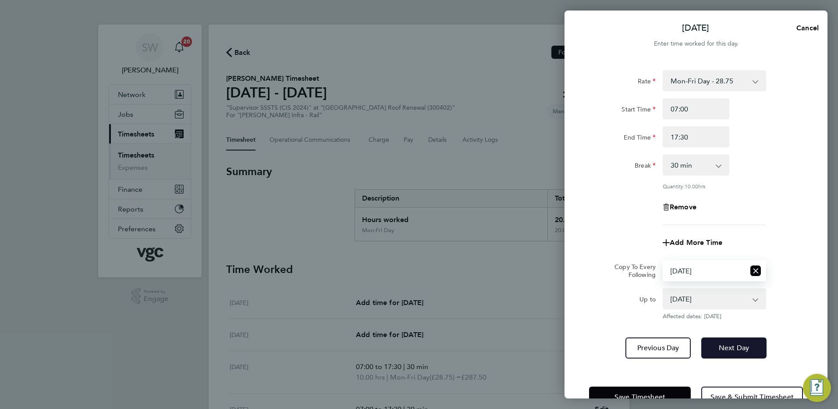
click at [726, 340] on button "Next Day" at bounding box center [733, 347] width 65 height 21
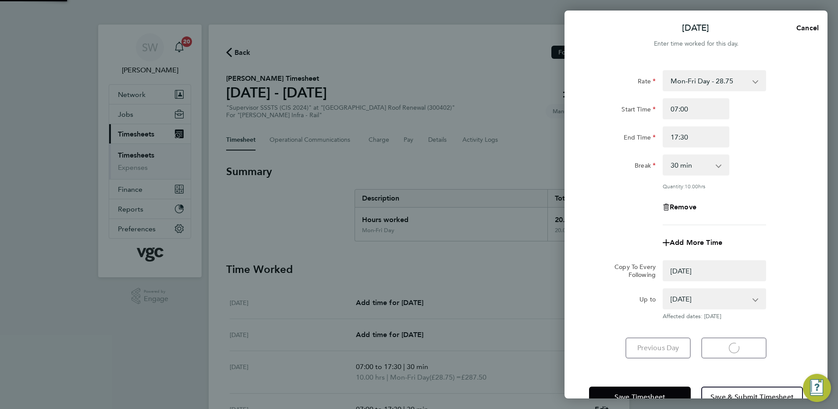
select select "0: null"
select select "30"
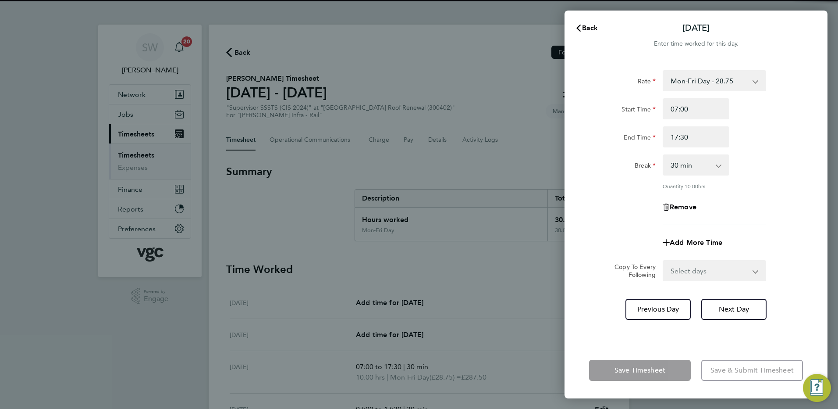
click at [752, 273] on select "Select days Day [DATE] [DATE]" at bounding box center [710, 270] width 92 height 19
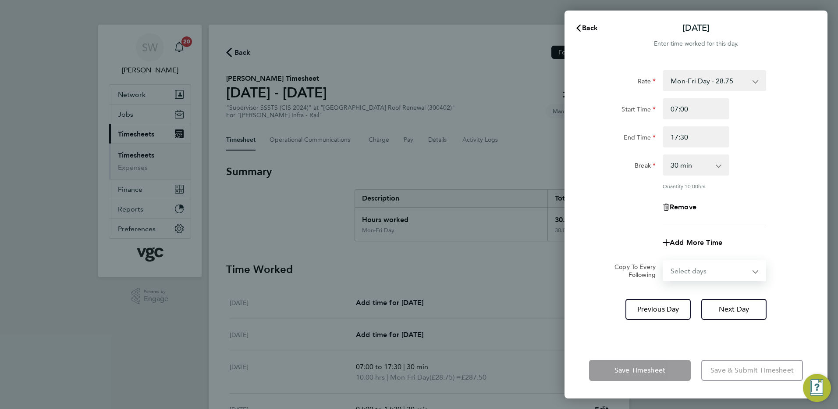
select select "FRI"
click at [664, 261] on select "Select days Day [DATE] [DATE]" at bounding box center [710, 270] width 92 height 19
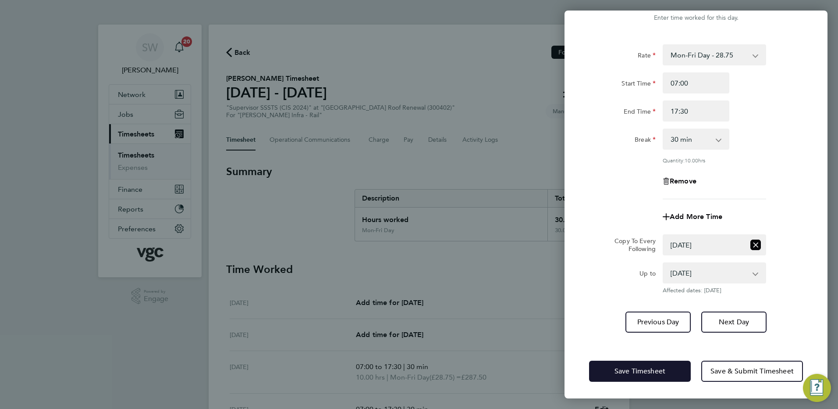
click at [637, 368] on span "Save Timesheet" at bounding box center [640, 370] width 51 height 9
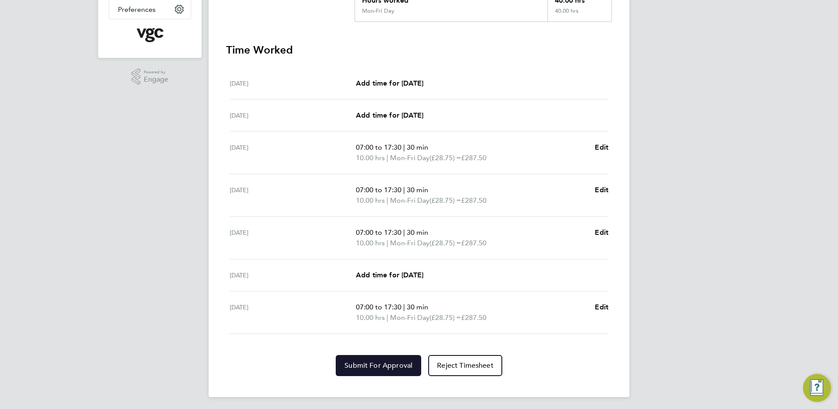
click at [386, 367] on span "Submit For Approval" at bounding box center [379, 365] width 68 height 9
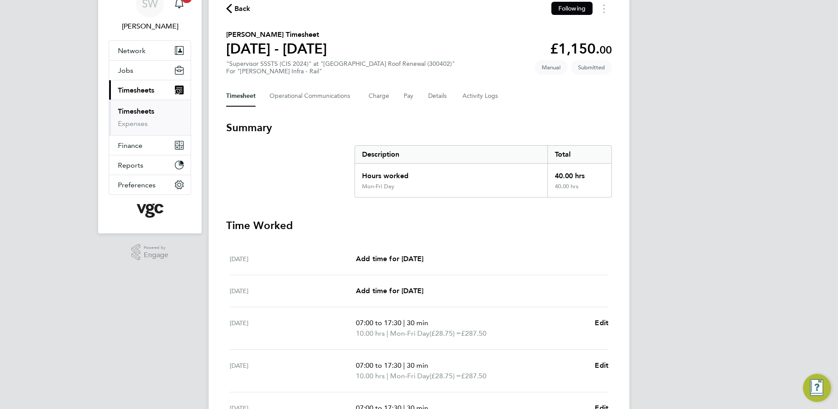
click at [151, 111] on link "Timesheets" at bounding box center [136, 111] width 36 height 8
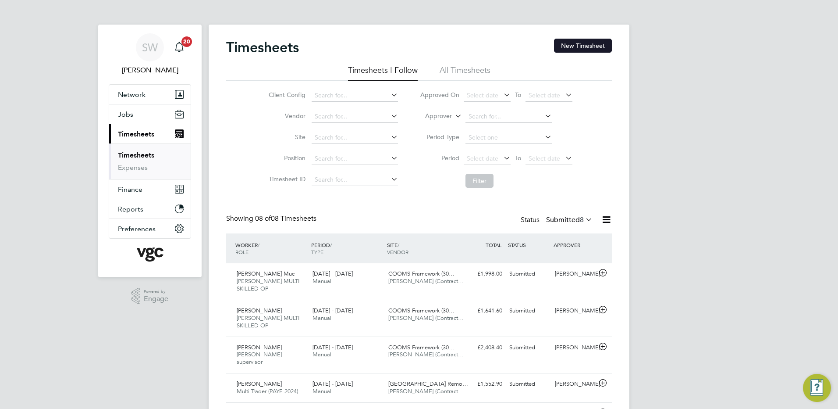
click at [593, 41] on button "New Timesheet" at bounding box center [583, 46] width 58 height 14
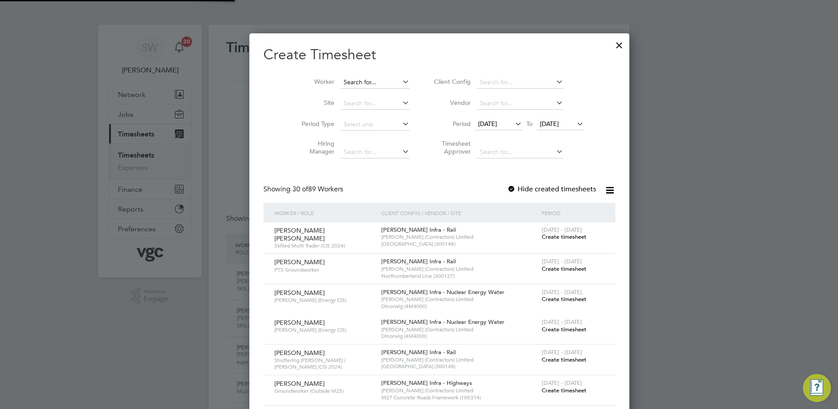
click at [341, 83] on input at bounding box center [375, 82] width 69 height 12
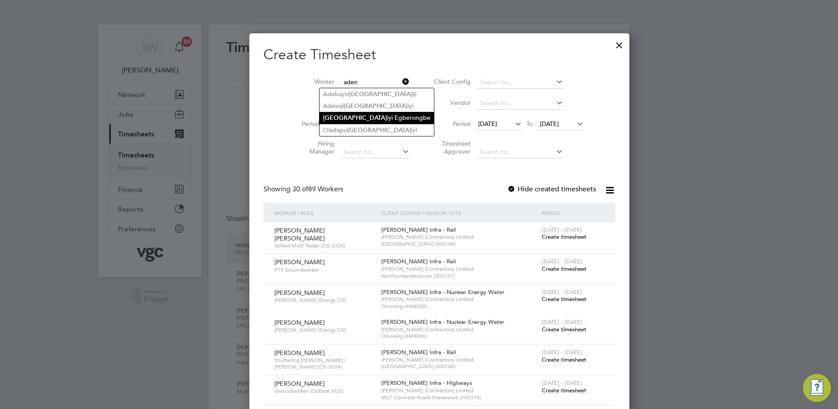
click at [352, 115] on li "Aden iyi Egberongbe" at bounding box center [377, 118] width 114 height 12
type input "[PERSON_NAME]"
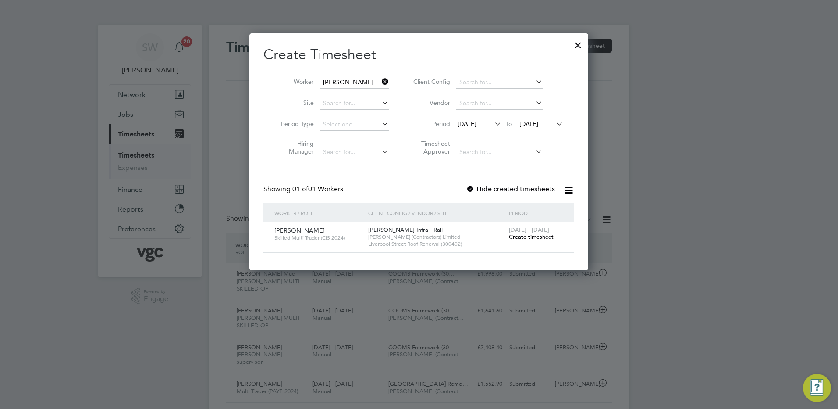
click at [525, 237] on span "Create timesheet" at bounding box center [531, 236] width 45 height 7
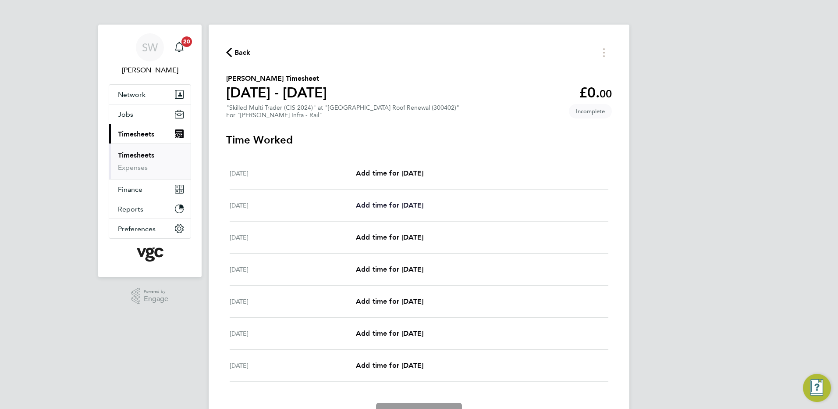
click at [370, 205] on span "Add time for [DATE]" at bounding box center [389, 205] width 67 height 8
select select "30"
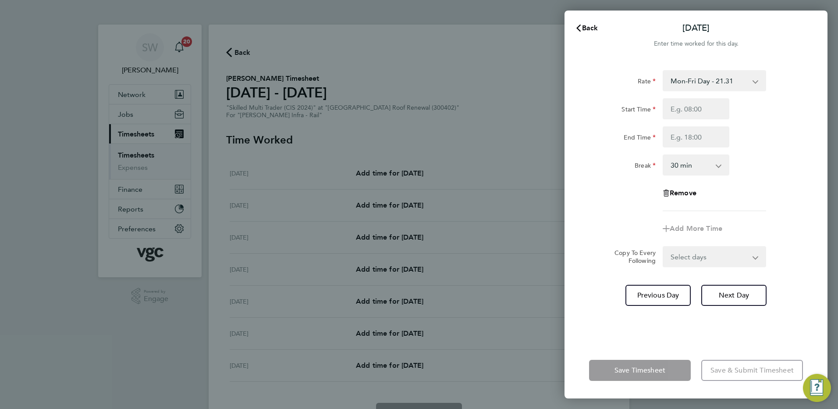
click at [751, 80] on select "Mon-Fri Day - 21.31 Weekend - 27.70 Bank Hol - 31.96 Mon-Thurs Nights - 24.51 X…" at bounding box center [709, 80] width 91 height 19
select select "30"
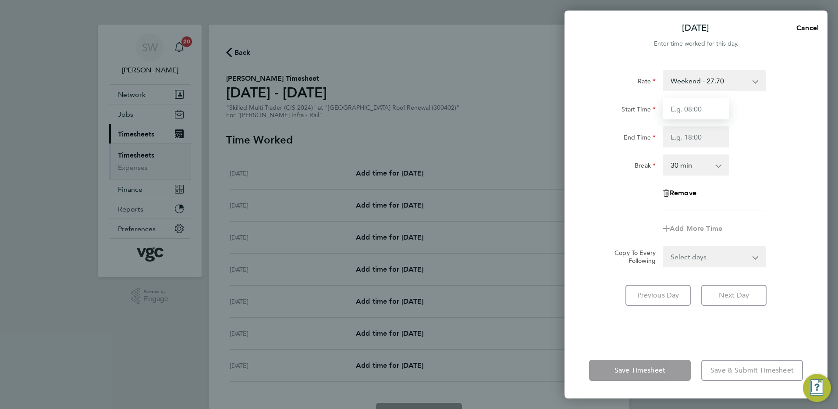
click at [685, 111] on input "Start Time" at bounding box center [696, 108] width 67 height 21
type input "20:00"
click at [681, 139] on input "End Time" at bounding box center [696, 136] width 67 height 21
type input "06:30"
click at [664, 326] on div "Rate Weekend - 27.70 Mon-Fri Day - 21.31 Bank Hol - 31.96 Mon-Thurs Nights - 24…" at bounding box center [696, 201] width 263 height 282
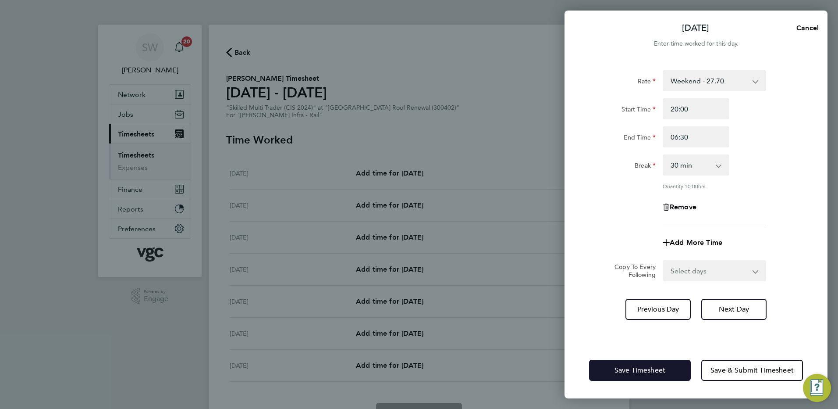
click at [655, 364] on button "Save Timesheet" at bounding box center [640, 369] width 102 height 21
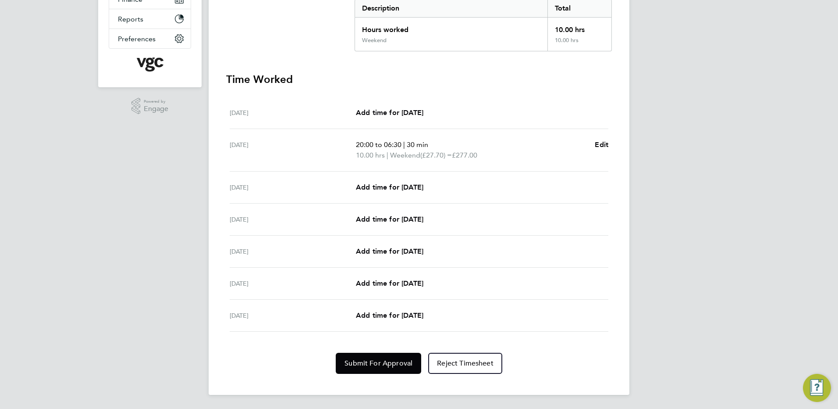
click at [402, 195] on div "[DATE] Add time for [DATE] Add time for [DATE]" at bounding box center [419, 187] width 379 height 32
click at [415, 191] on link "Add time for [DATE]" at bounding box center [389, 187] width 67 height 11
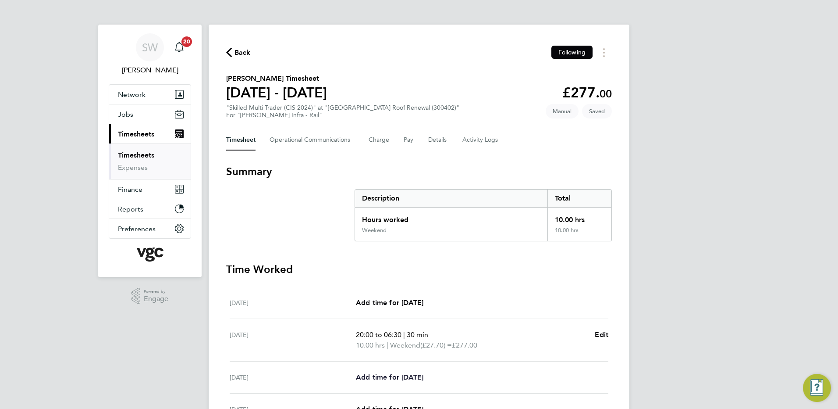
select select "30"
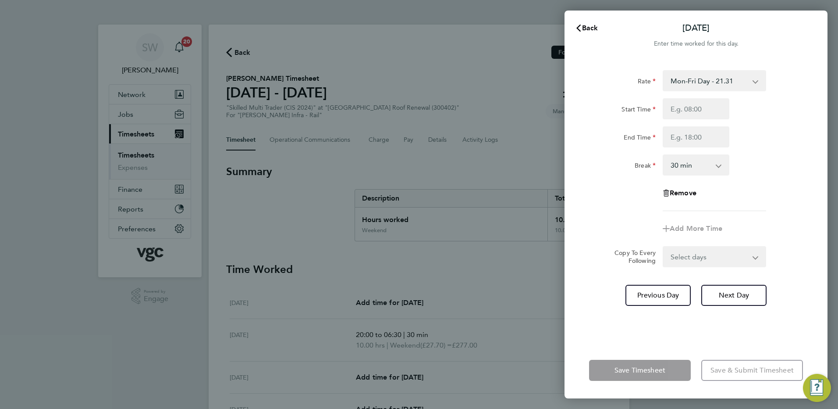
click at [752, 80] on select "Mon-Fri Day - 21.31 Weekend - 27.70 Bank Hol - 31.96 Mon-Thurs Nights - 24.51 X…" at bounding box center [709, 80] width 91 height 19
select select "30"
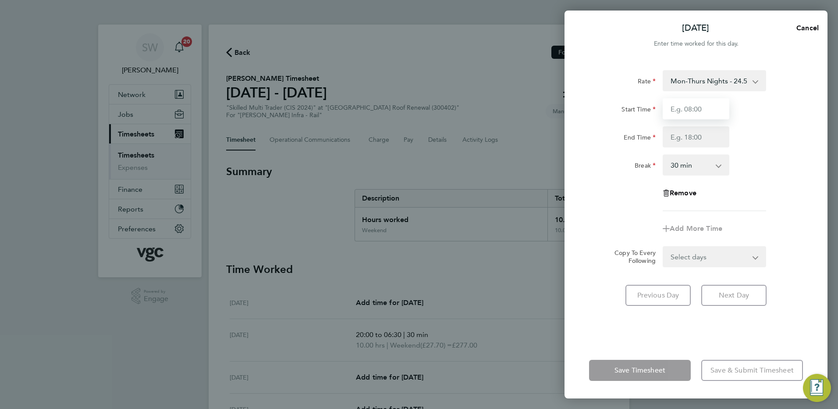
click at [689, 110] on input "Start Time" at bounding box center [696, 108] width 67 height 21
type input "20:00"
type input "06:30"
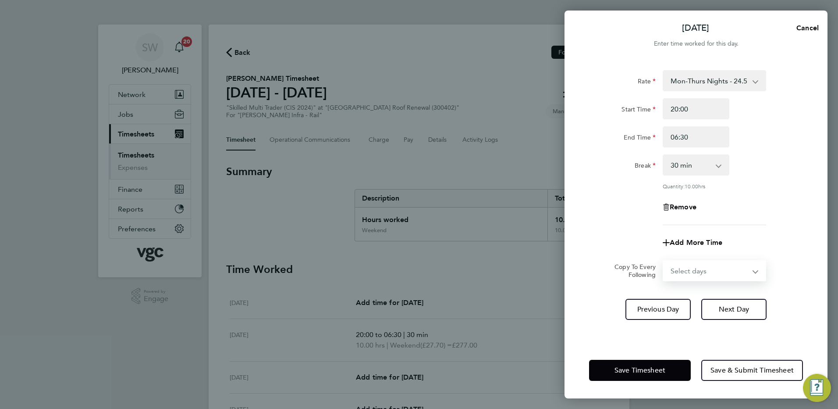
click at [753, 270] on select "Select days Day [DATE] [DATE] [DATE] [DATE]" at bounding box center [710, 270] width 92 height 19
select select "TUE"
click at [664, 261] on select "Select days Day [DATE] [DATE] [DATE] [DATE]" at bounding box center [710, 270] width 92 height 19
select select "[DATE]"
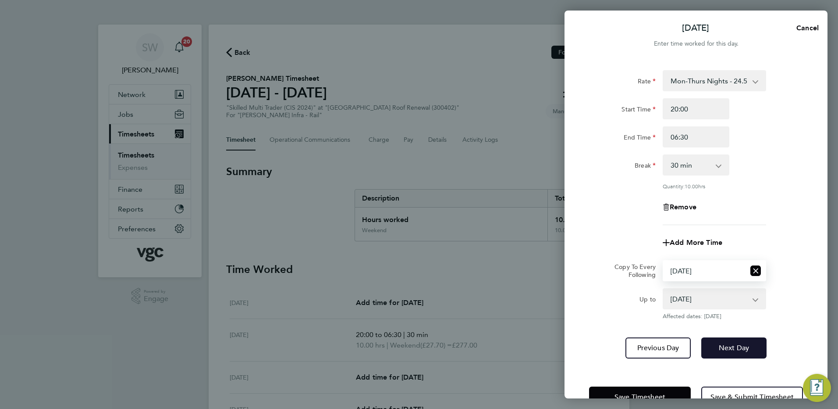
click at [733, 348] on span "Next Day" at bounding box center [734, 347] width 30 height 9
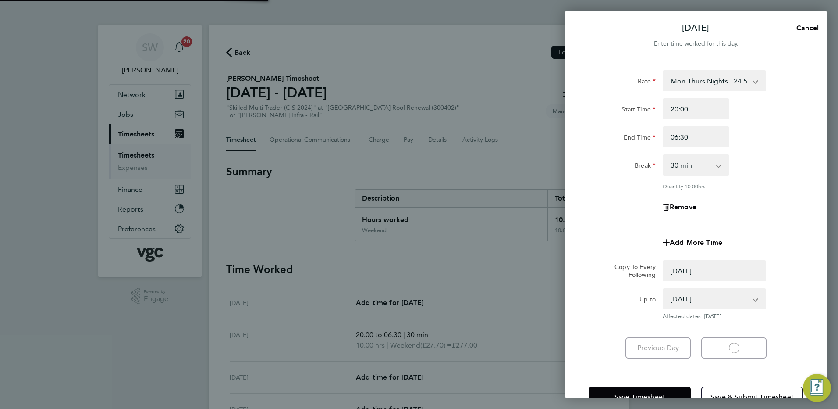
select select "0: null"
select select "30"
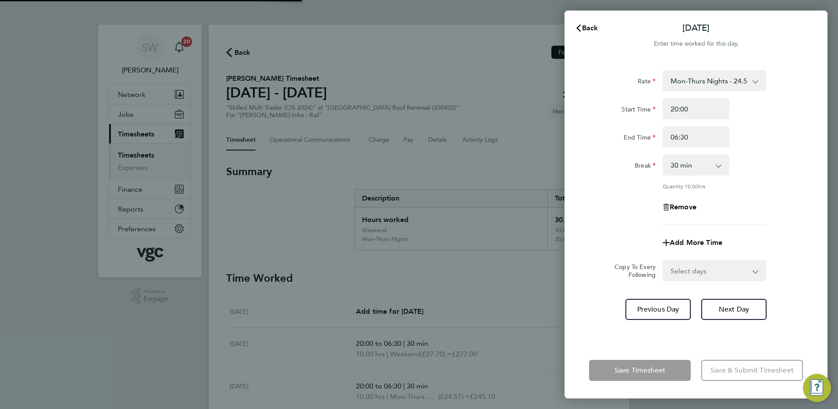
click at [755, 270] on select "Select days Day [DATE] [DATE] [DATE]" at bounding box center [710, 270] width 92 height 19
select select "WED"
click at [664, 261] on select "Select days Day [DATE] [DATE] [DATE]" at bounding box center [710, 270] width 92 height 19
select select "[DATE]"
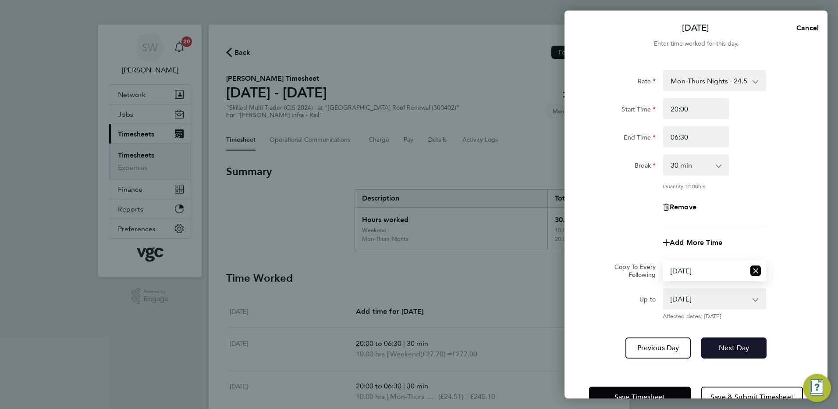
click at [736, 346] on span "Next Day" at bounding box center [734, 347] width 30 height 9
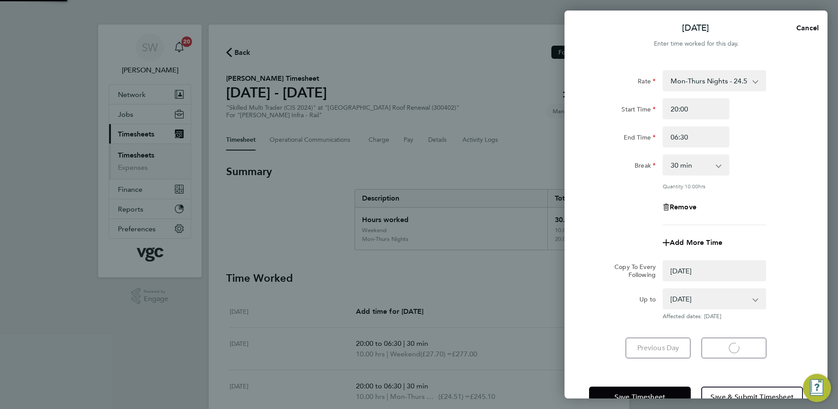
select select "0: null"
select select "30"
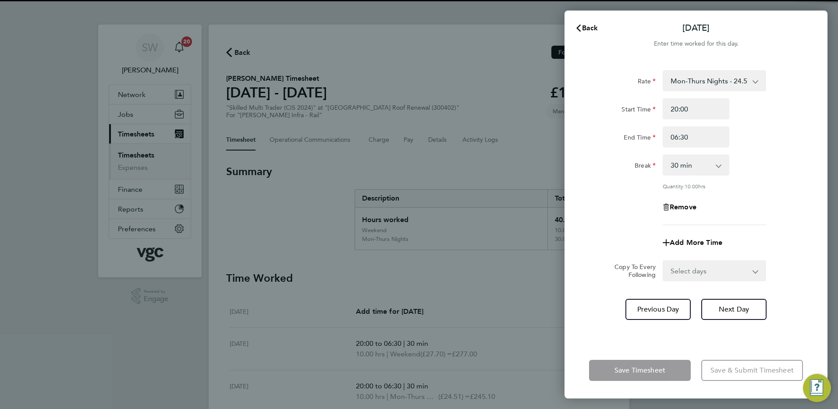
drag, startPoint x: 752, startPoint y: 271, endPoint x: 740, endPoint y: 274, distance: 12.1
click at [752, 271] on select "Select days Day [DATE] [DATE]" at bounding box center [710, 270] width 92 height 19
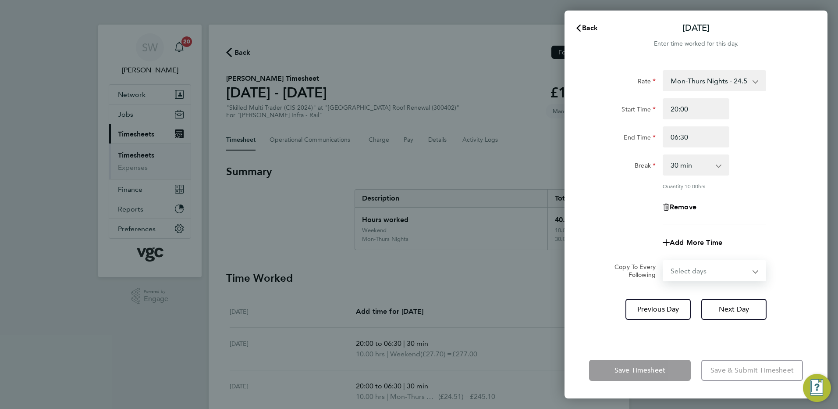
select select "THU"
click at [664, 261] on select "Select days Day [DATE] [DATE]" at bounding box center [710, 270] width 92 height 19
select select "[DATE]"
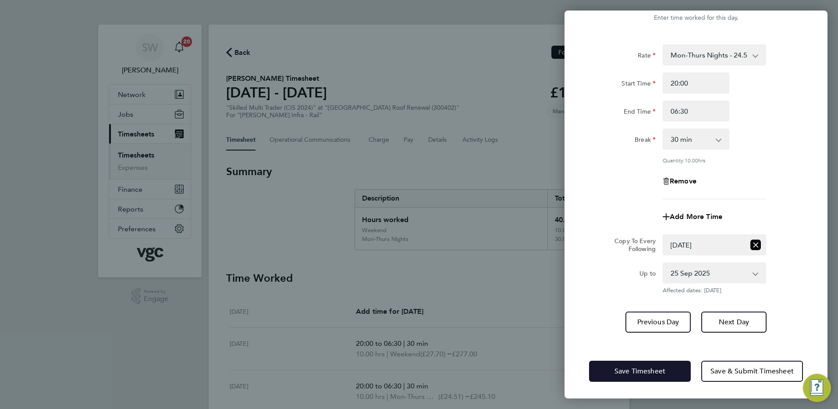
drag, startPoint x: 627, startPoint y: 369, endPoint x: 594, endPoint y: 340, distance: 43.8
click at [627, 369] on span "Save Timesheet" at bounding box center [640, 370] width 51 height 9
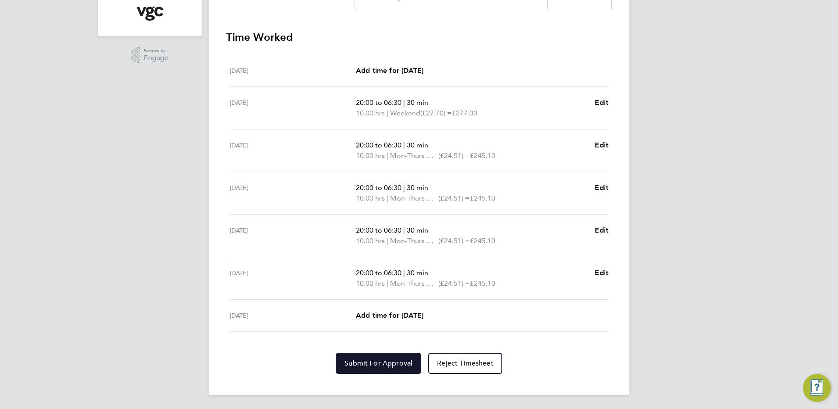
click at [397, 362] on span "Submit For Approval" at bounding box center [379, 363] width 68 height 9
